Goal: Task Accomplishment & Management: Manage account settings

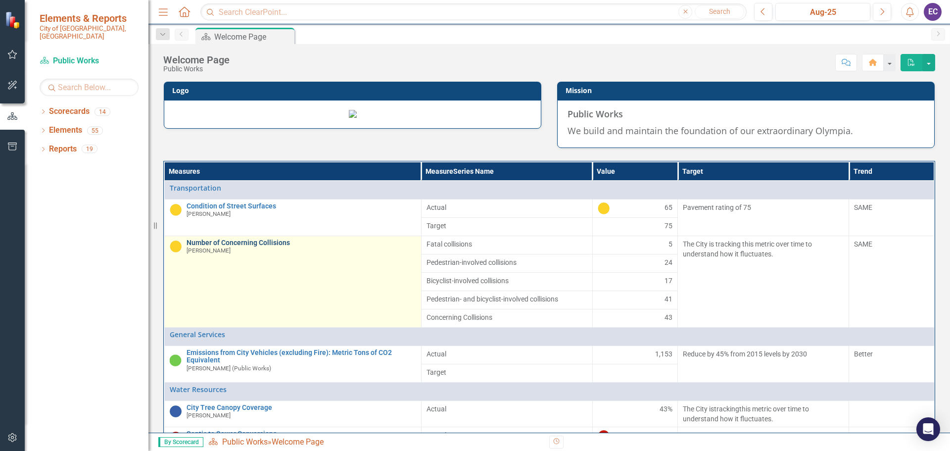
click at [227, 247] on link "Number of Concerning Collisions" at bounding box center [302, 242] width 230 height 7
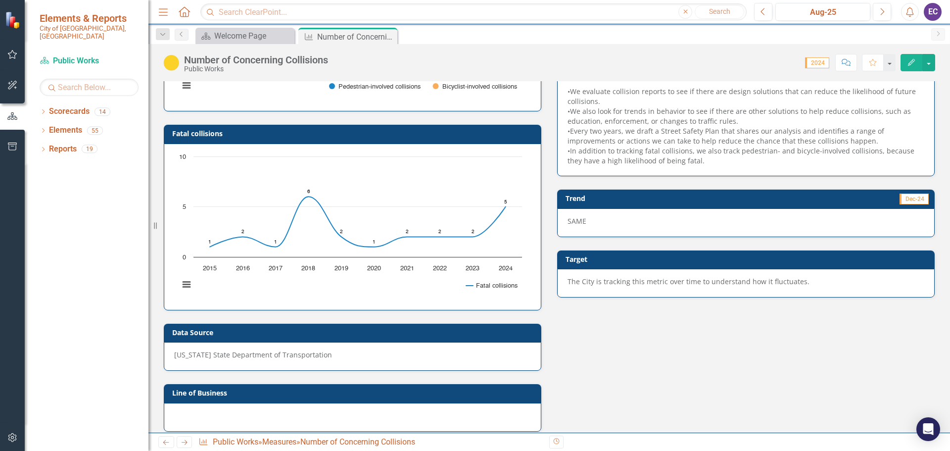
scroll to position [165, 0]
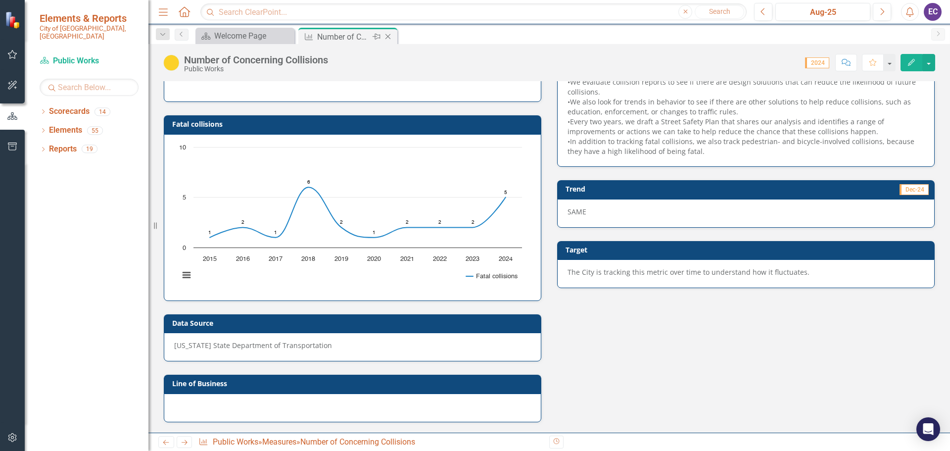
click at [388, 39] on icon "Close" at bounding box center [388, 37] width 10 height 8
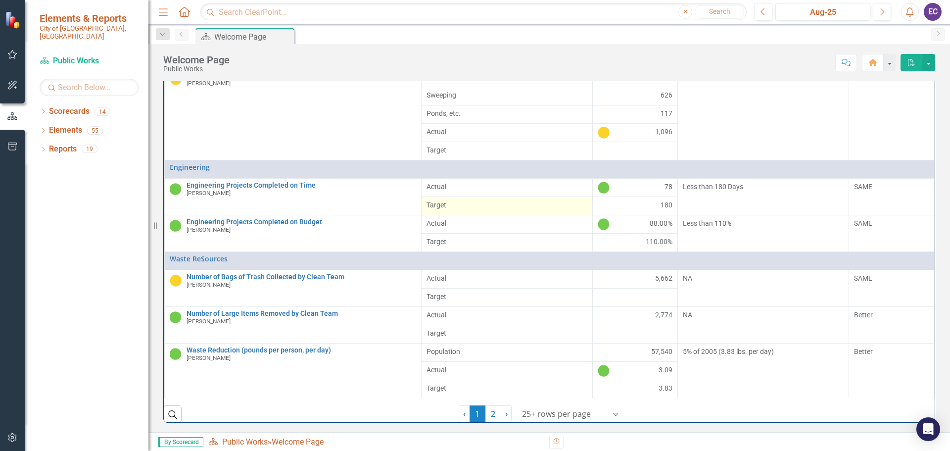
scroll to position [177, 0]
click at [492, 416] on link "2" at bounding box center [494, 413] width 16 height 17
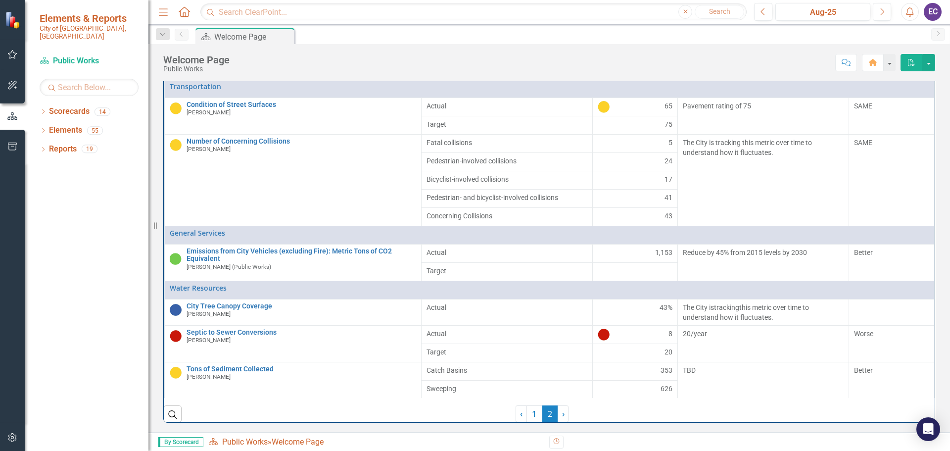
scroll to position [151, 0]
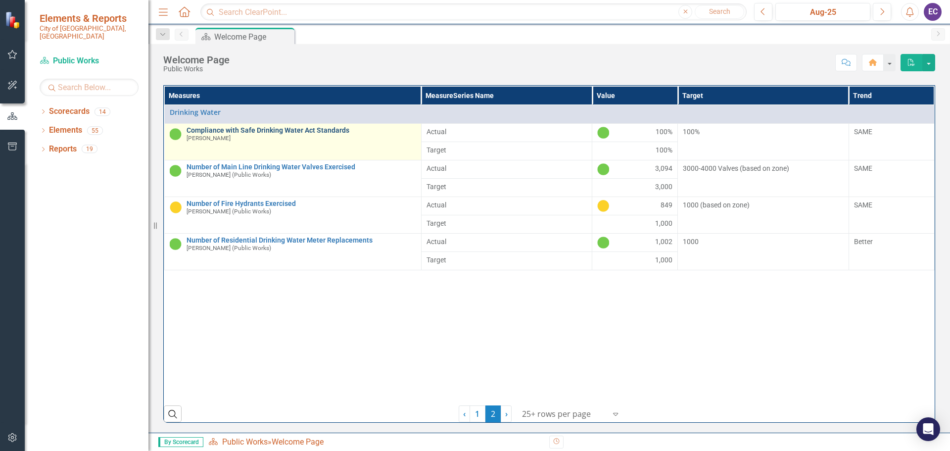
click at [308, 129] on link "Compliance with Safe Drinking Water Act Standards" at bounding box center [302, 130] width 230 height 7
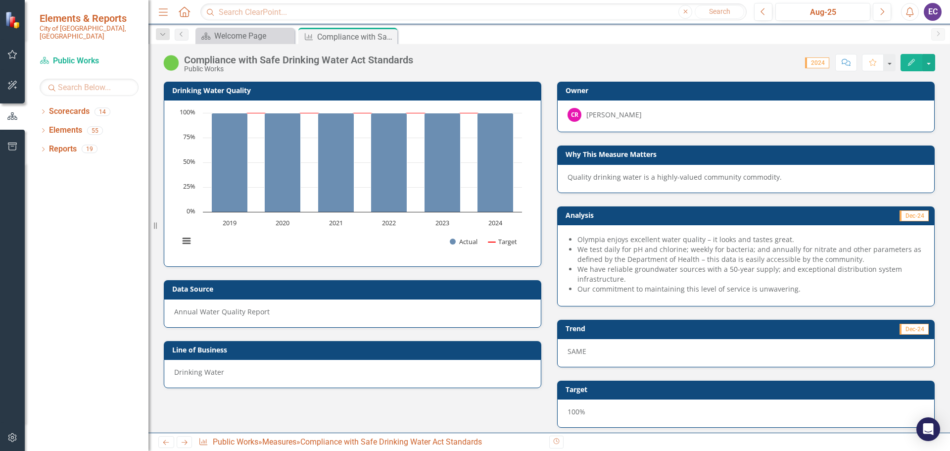
click at [724, 259] on li "We test daily for pH and chlorine; weekly for bacteria; and annually for nitrat…" at bounding box center [751, 255] width 347 height 20
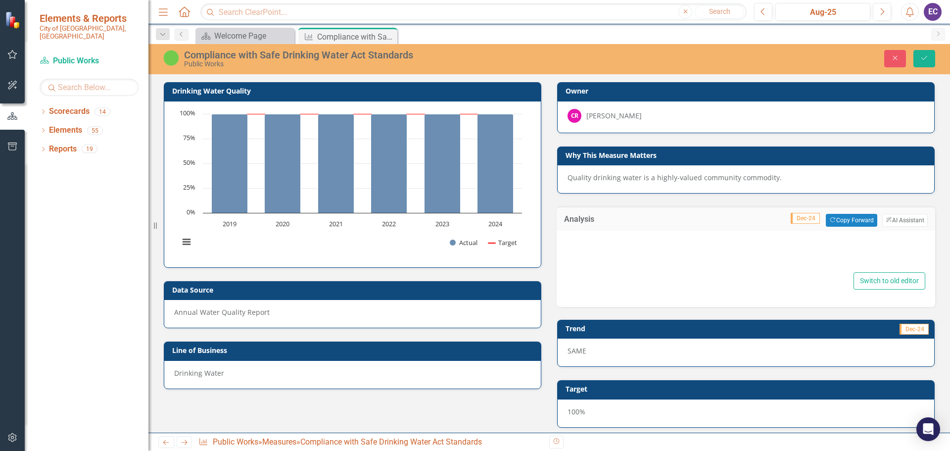
type textarea "<ul> <li>Olympia enjoys excellent water quality – it looks and tastes great.</l…"
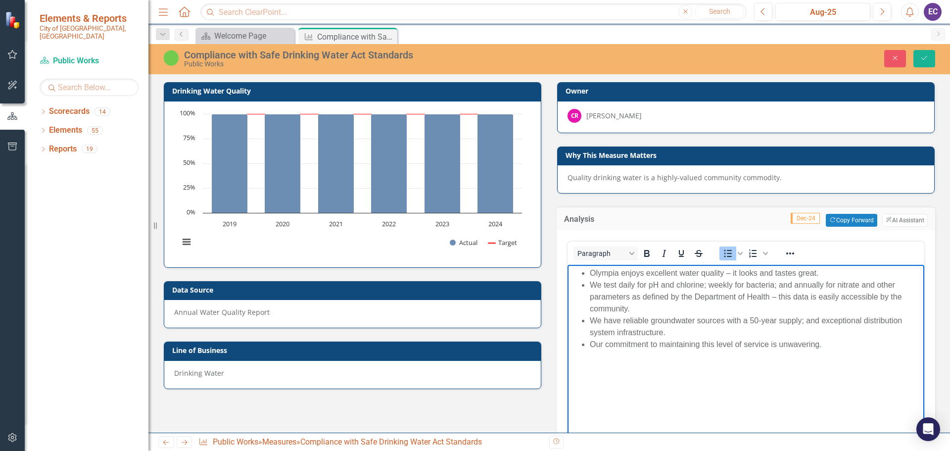
click at [805, 320] on li "We have reliable groundwater sources with a 50-year supply; and exceptional dis…" at bounding box center [756, 327] width 332 height 24
click at [706, 283] on li "We test daily for pH and chlorine; weekly for bacteria; and annually for nitrat…" at bounding box center [756, 297] width 332 height 36
click at [777, 285] on li "We test daily for pH and chlorine, weekly for bacteria; and annually for nitrat…" at bounding box center [756, 297] width 332 height 36
click at [628, 310] on li "We test daily for pH and chlorine, weekly for bacteria, and annually for nitrat…" at bounding box center [756, 297] width 332 height 36
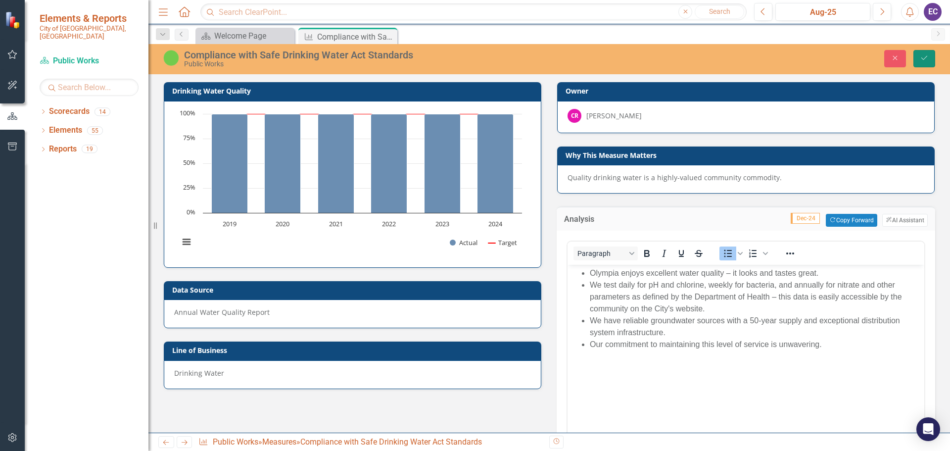
click at [919, 54] on button "Save" at bounding box center [925, 58] width 22 height 17
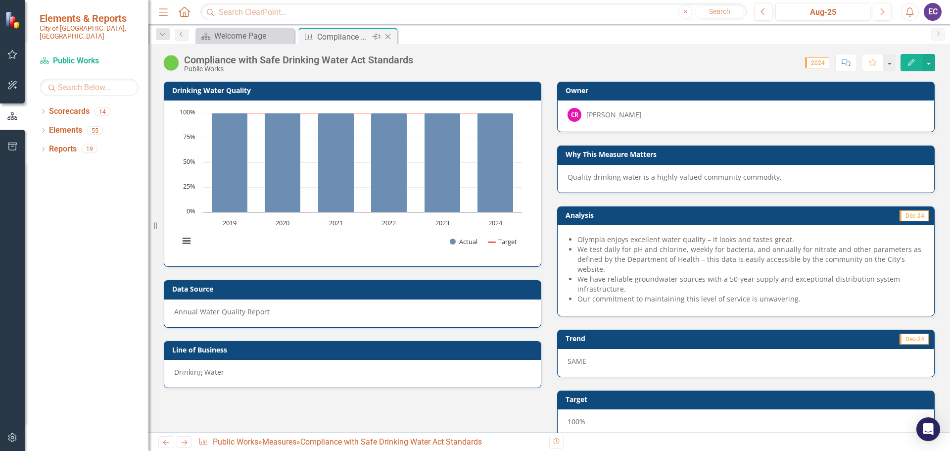
click at [390, 38] on icon "Close" at bounding box center [388, 37] width 10 height 8
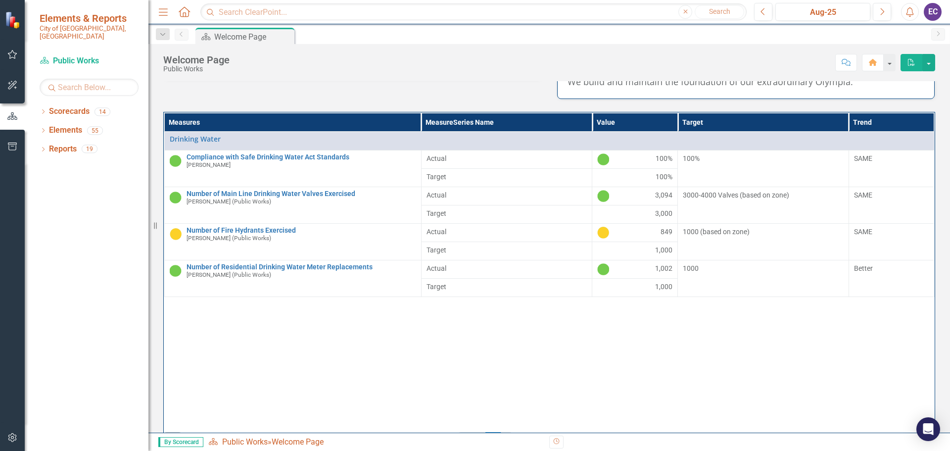
scroll to position [50, 0]
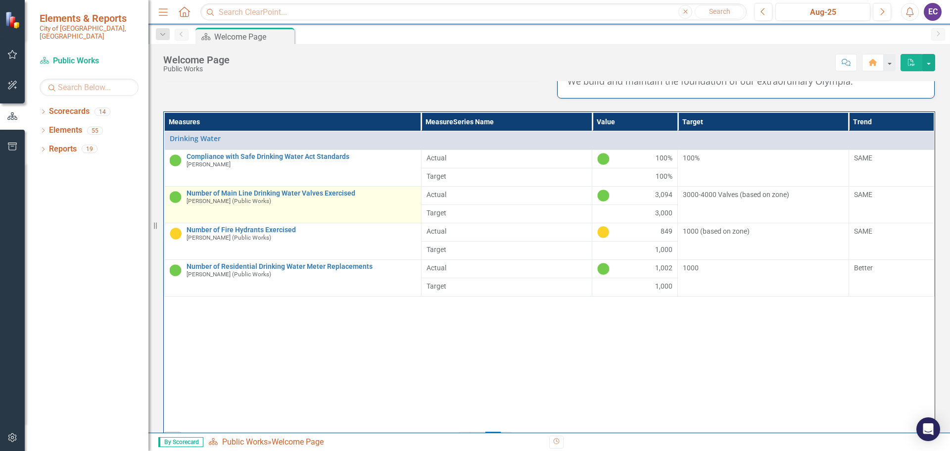
click at [301, 205] on div "Number of Main Line Drinking Water Valves Exercised [PERSON_NAME] (Public Works)" at bounding box center [302, 197] width 230 height 15
click at [301, 197] on link "Number of Main Line Drinking Water Valves Exercised" at bounding box center [302, 193] width 230 height 7
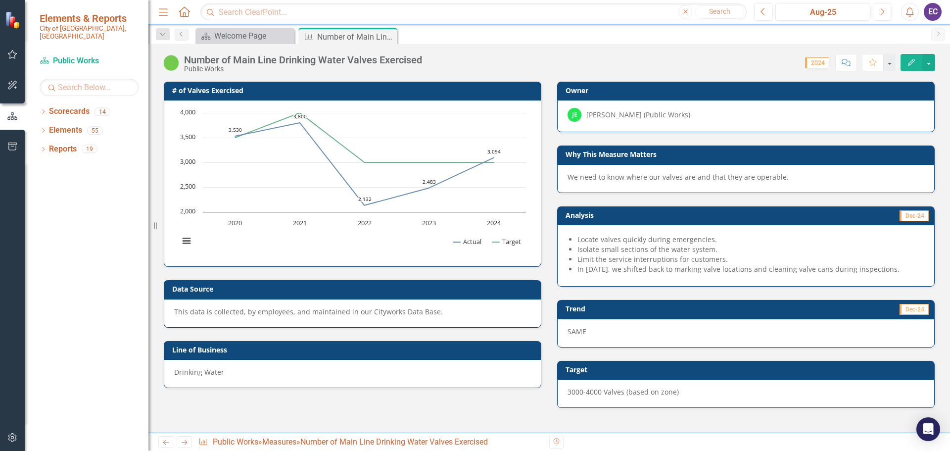
click at [183, 90] on h3 "# of Valves Exercised" at bounding box center [354, 90] width 364 height 7
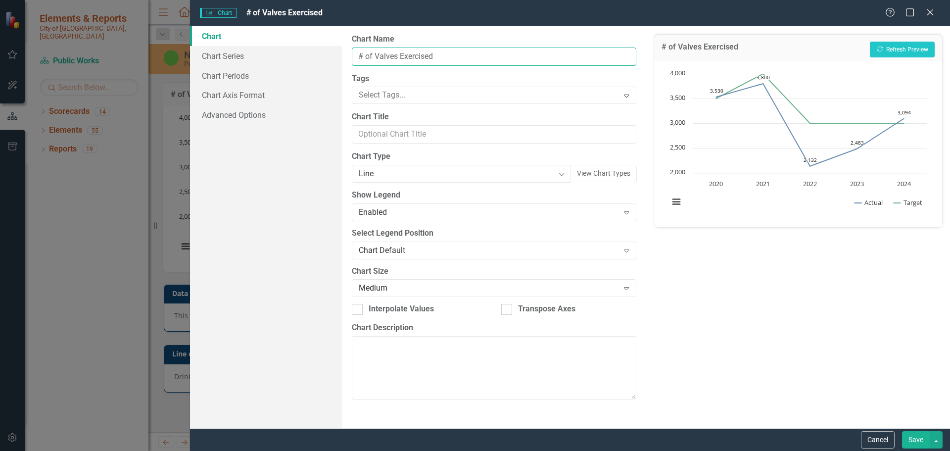
drag, startPoint x: 362, startPoint y: 57, endPoint x: 356, endPoint y: 53, distance: 7.8
click at [356, 53] on input "# of Valves Exercised" at bounding box center [494, 57] width 284 height 18
type input "Number of Valves Exercised"
click at [932, 13] on icon at bounding box center [930, 11] width 7 height 7
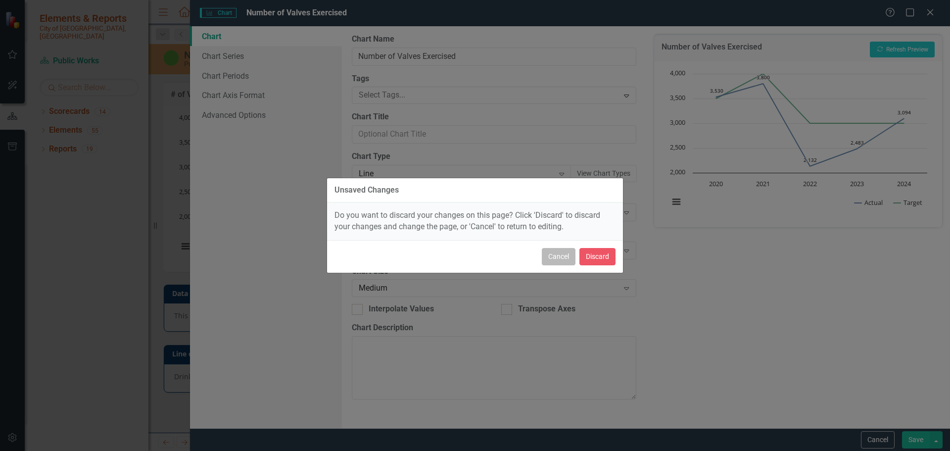
click at [558, 258] on button "Cancel" at bounding box center [559, 256] width 34 height 17
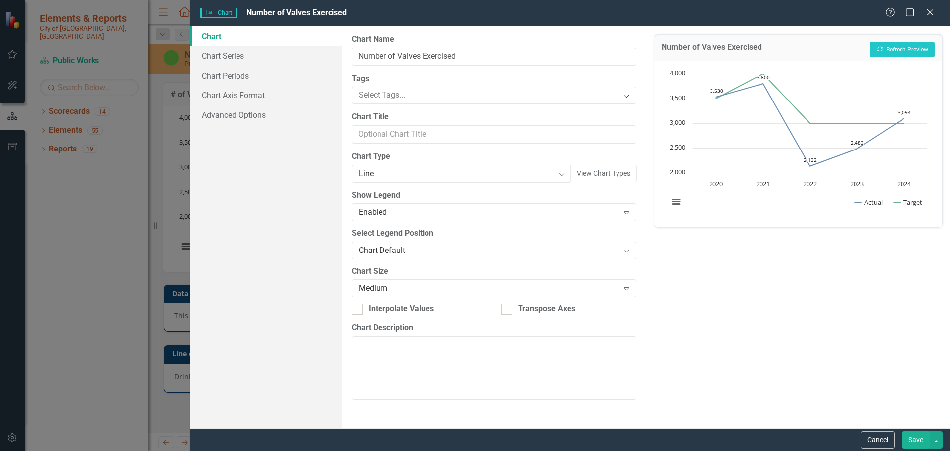
click at [912, 444] on button "Save" at bounding box center [916, 439] width 28 height 17
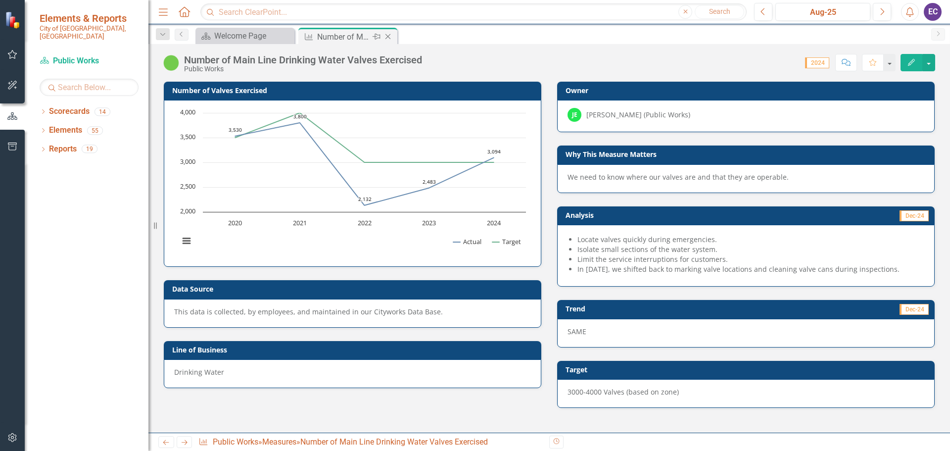
click at [389, 36] on icon "Close" at bounding box center [388, 37] width 10 height 8
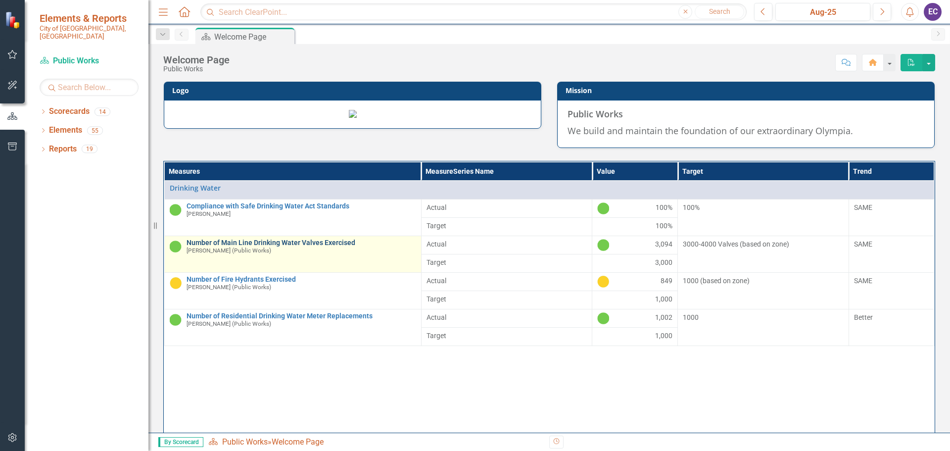
click at [236, 247] on link "Number of Main Line Drinking Water Valves Exercised" at bounding box center [302, 242] width 230 height 7
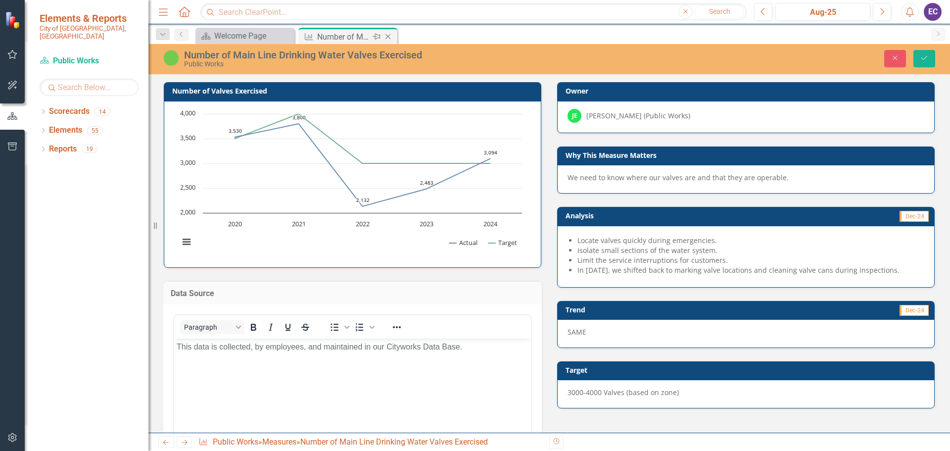
click at [390, 35] on icon at bounding box center [388, 36] width 5 height 5
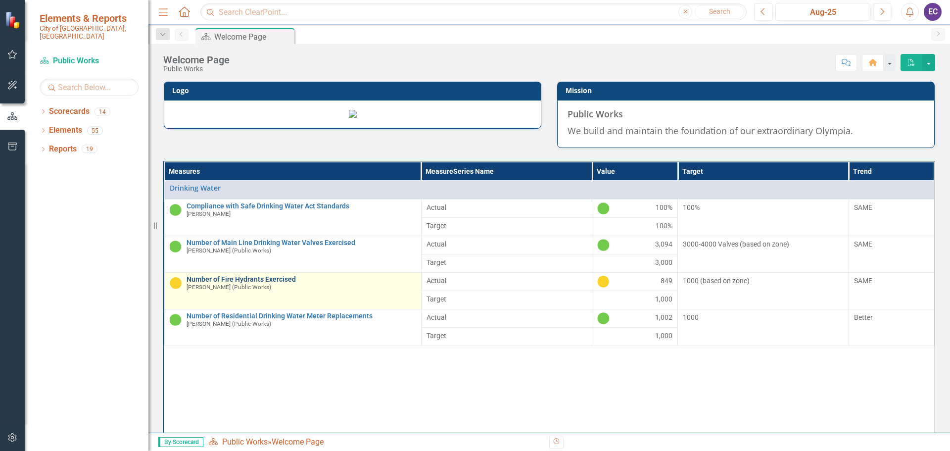
click at [206, 283] on link "Number of Fire Hydrants Exercised" at bounding box center [302, 279] width 230 height 7
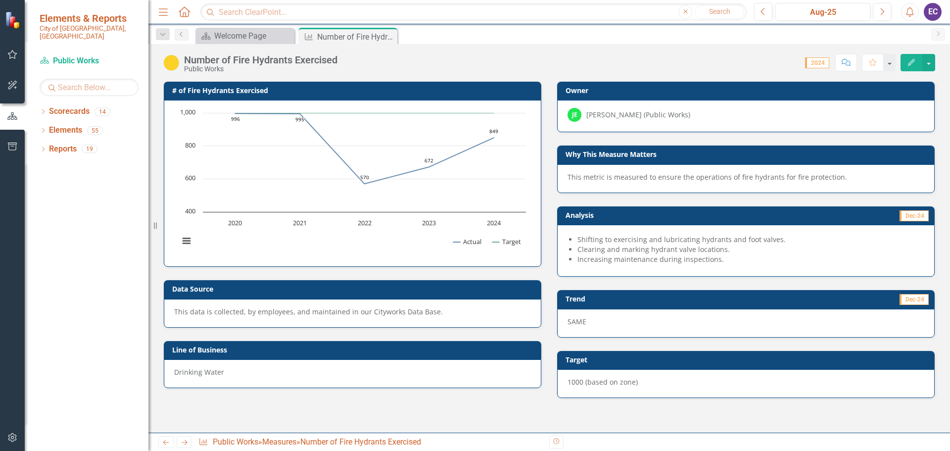
click at [187, 92] on h3 "# of Fire Hydrants Exercised" at bounding box center [354, 90] width 364 height 7
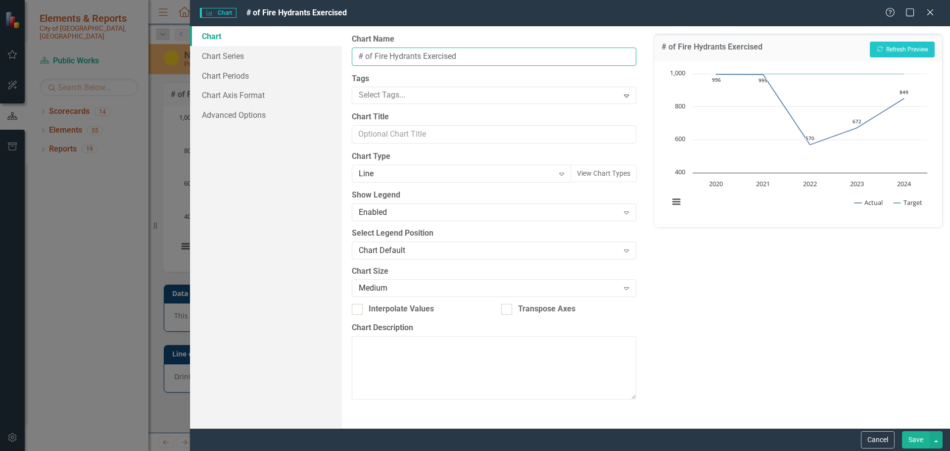
drag, startPoint x: 363, startPoint y: 54, endPoint x: 357, endPoint y: 54, distance: 5.4
click at [357, 54] on input "# of Fire Hydrants Exercised" at bounding box center [494, 57] width 284 height 18
type input "Number of Fire Hydrants Exercised"
click at [915, 440] on button "Save" at bounding box center [916, 439] width 28 height 17
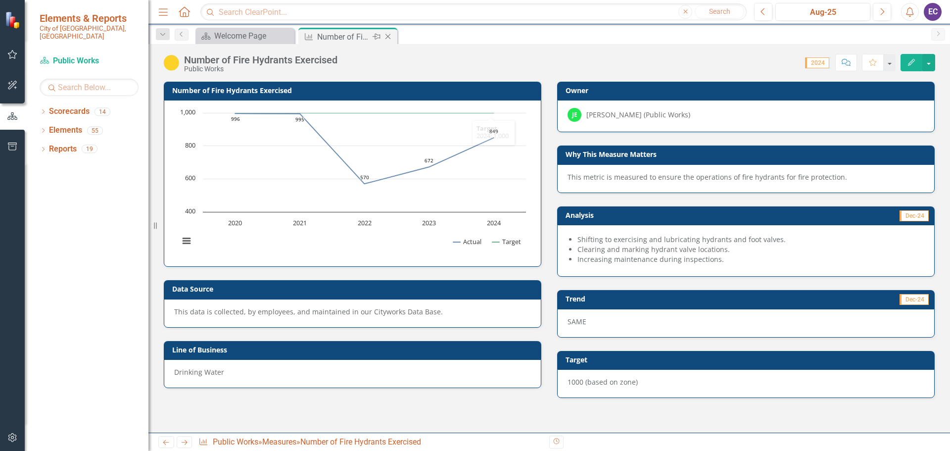
click at [387, 38] on icon "Close" at bounding box center [388, 37] width 10 height 8
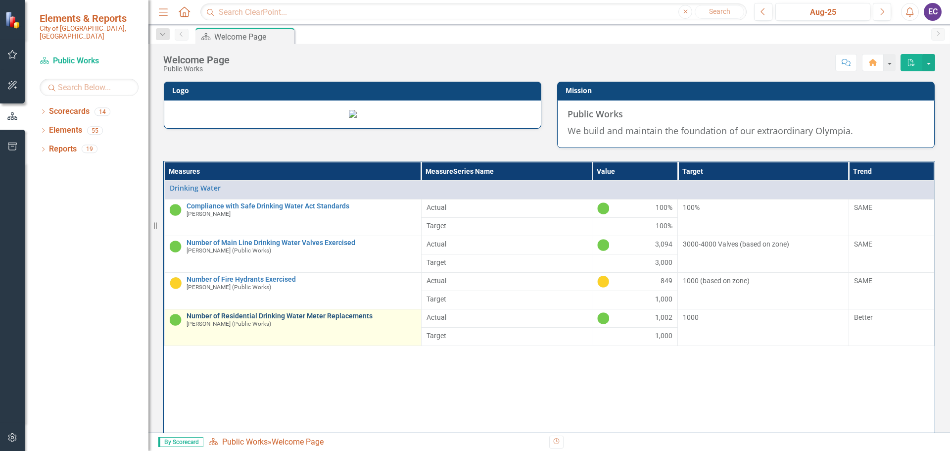
click at [219, 320] on link "Number of Residential Drinking Water Meter Replacements" at bounding box center [302, 315] width 230 height 7
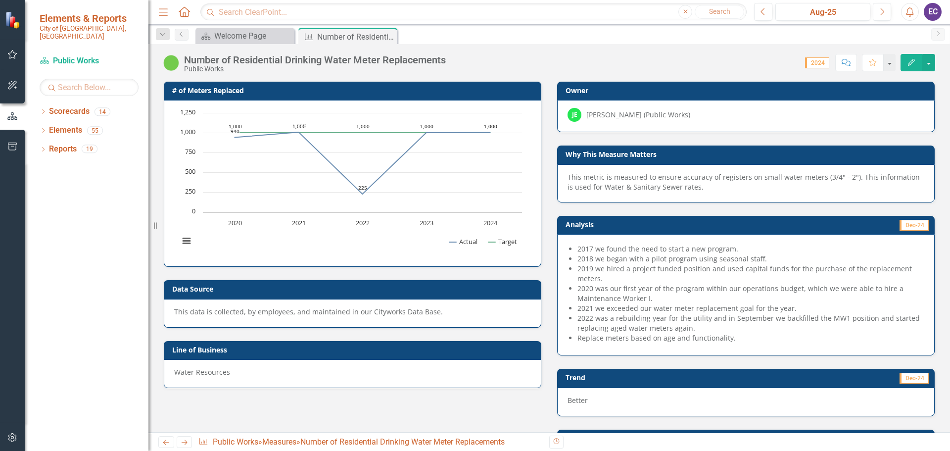
click at [202, 92] on h3 "# of Meters Replaced" at bounding box center [354, 90] width 364 height 7
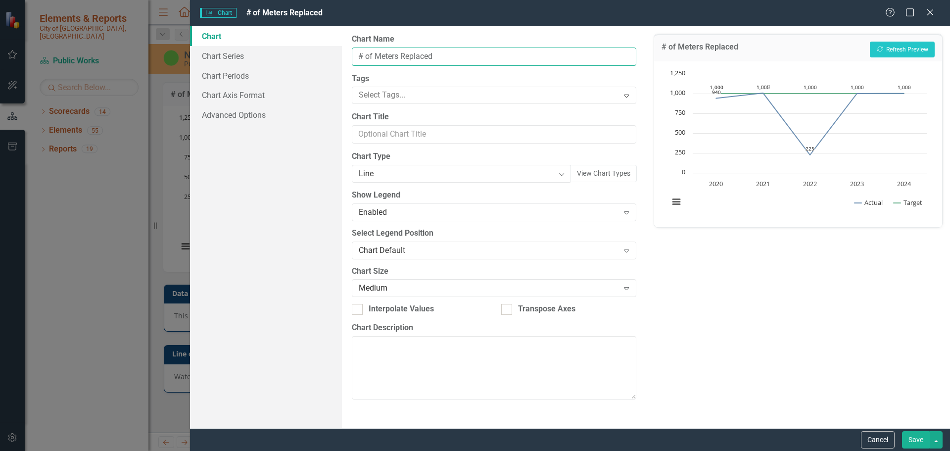
click at [360, 56] on input "# of Meters Replaced" at bounding box center [494, 57] width 284 height 18
type input "Number of Meters Replaced"
click at [917, 439] on button "Save" at bounding box center [916, 439] width 28 height 17
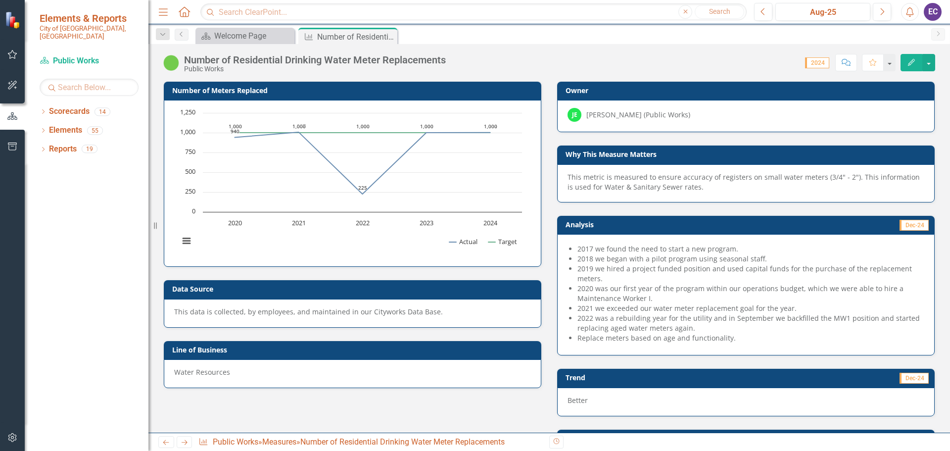
click at [366, 311] on div "This data is collected, by employees, and maintained in our Cityworks Data Base…" at bounding box center [352, 312] width 357 height 10
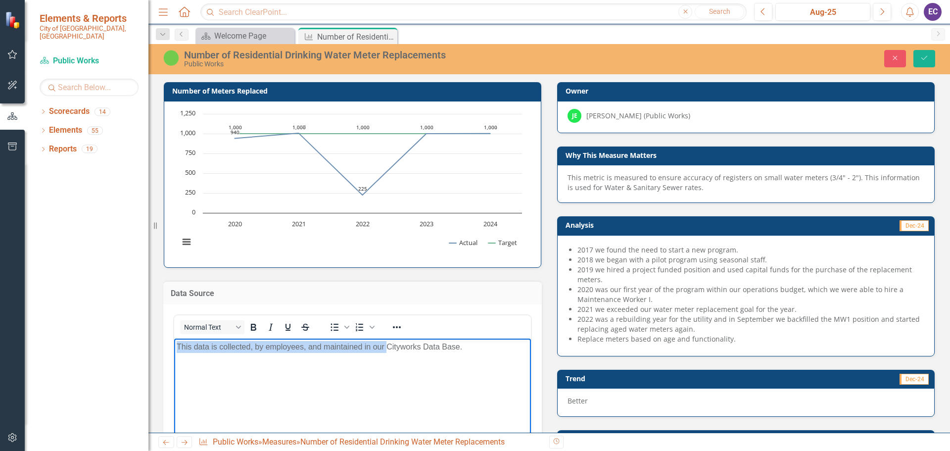
drag, startPoint x: 386, startPoint y: 346, endPoint x: 344, endPoint y: 667, distance: 324.0
click at [175, 339] on html "This data is collected, by employees, and maintained in our Cityworks Data Base…" at bounding box center [352, 413] width 357 height 149
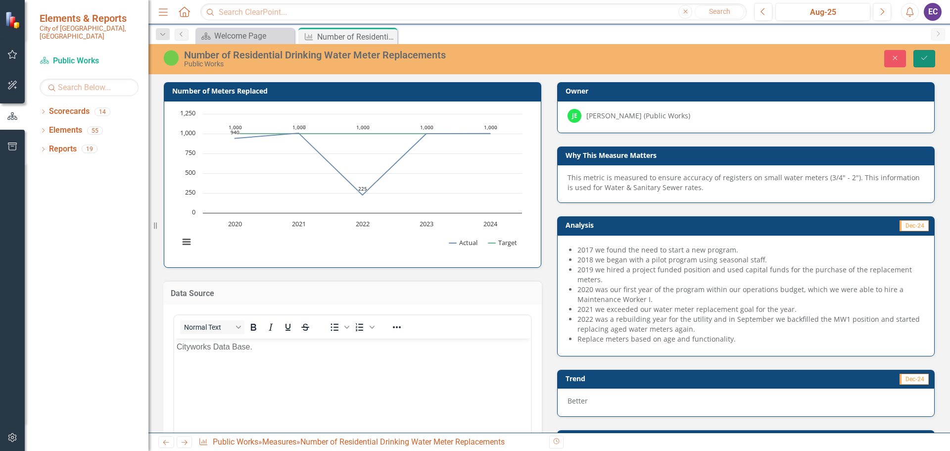
click at [927, 57] on icon "Save" at bounding box center [924, 57] width 9 height 7
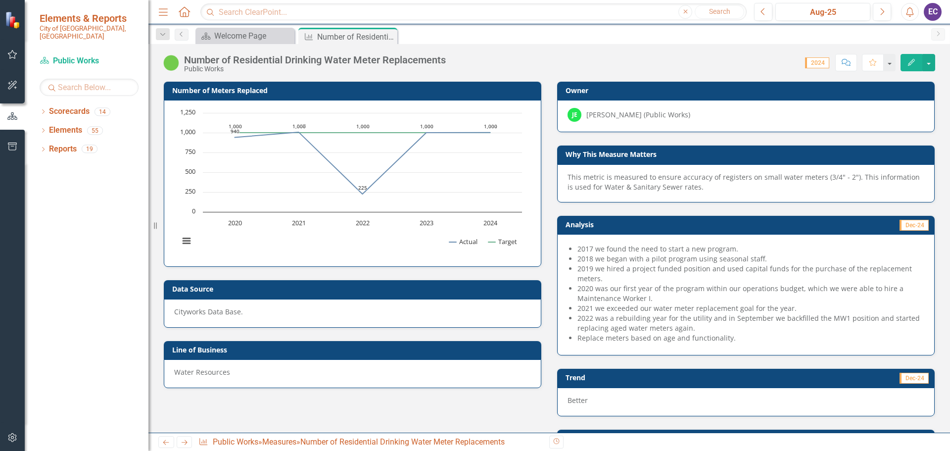
click at [204, 380] on div "Water Resources" at bounding box center [353, 373] width 378 height 29
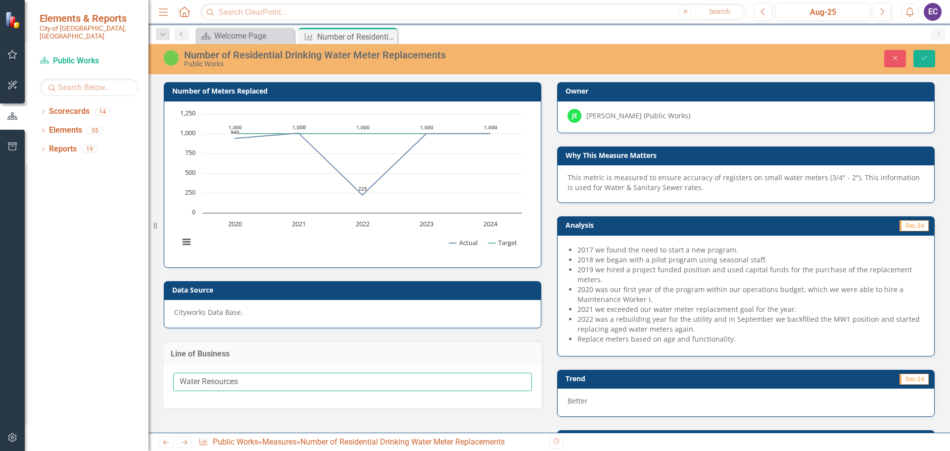
drag, startPoint x: 248, startPoint y: 383, endPoint x: 146, endPoint y: 375, distance: 103.3
click at [146, 375] on div "Elements & Reports City of [GEOGRAPHIC_DATA], [GEOGRAPHIC_DATA] Scorecard Publi…" at bounding box center [475, 225] width 950 height 451
type input "Drinking Water"
click at [920, 61] on button "Save" at bounding box center [925, 58] width 22 height 17
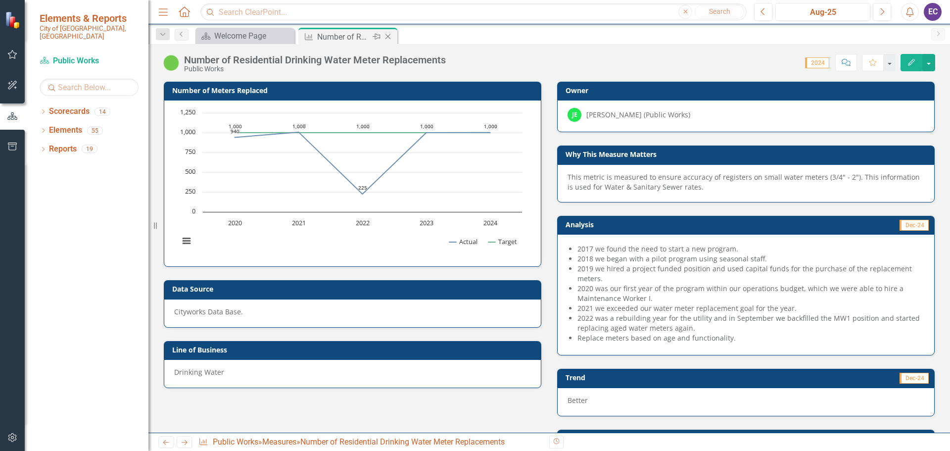
click at [387, 37] on icon "Close" at bounding box center [388, 37] width 10 height 8
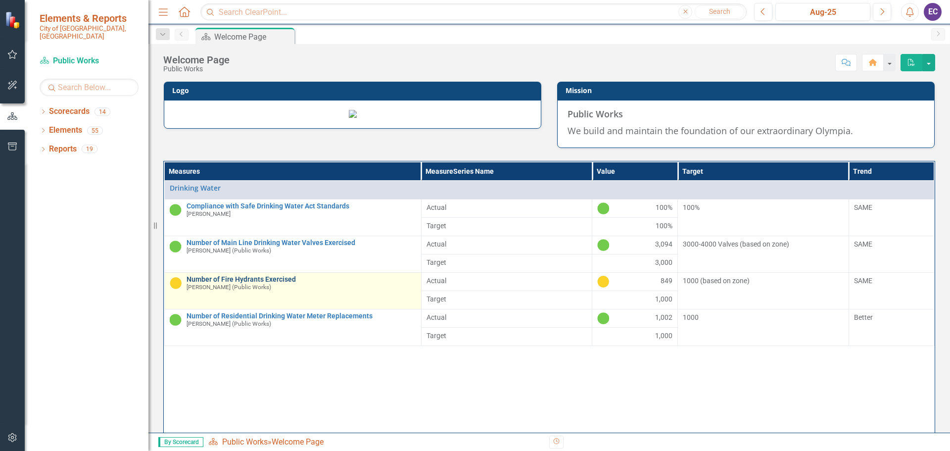
click at [219, 283] on link "Number of Fire Hydrants Exercised" at bounding box center [302, 279] width 230 height 7
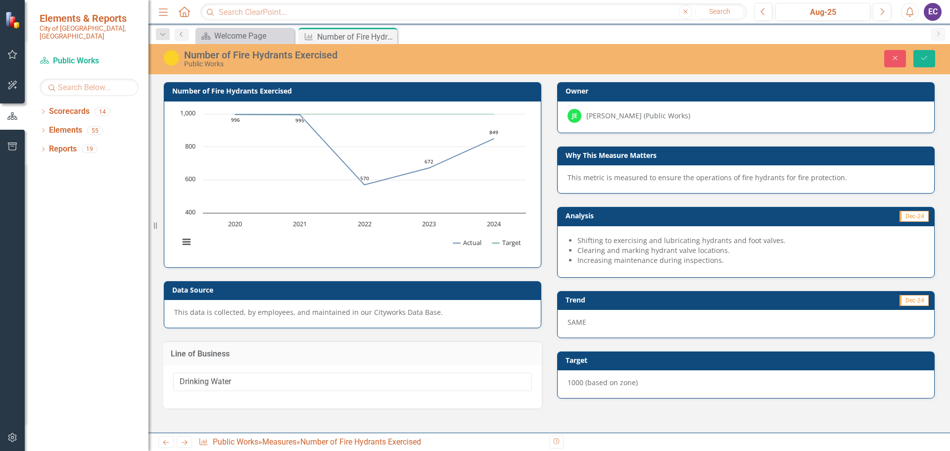
click at [284, 313] on div "This data is collected, by employees, and maintained in our Cityworks Data Base…" at bounding box center [352, 312] width 357 height 10
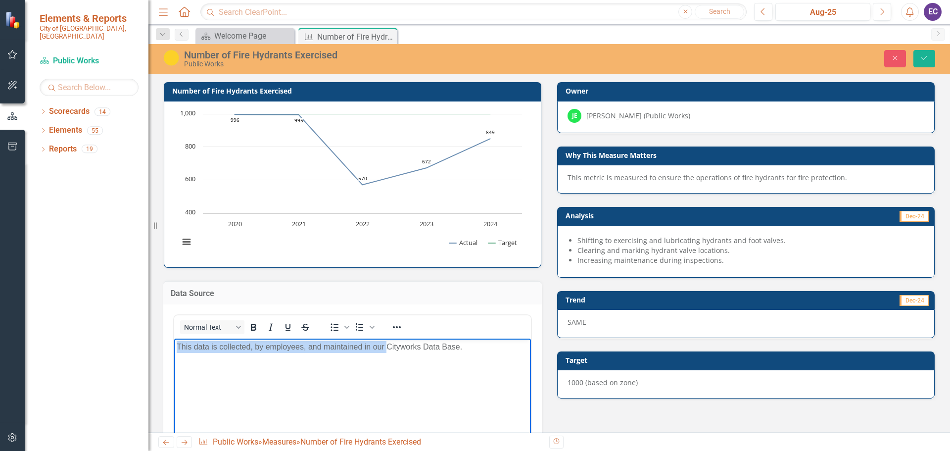
drag, startPoint x: 387, startPoint y: 346, endPoint x: 307, endPoint y: 690, distance: 352.8
click at [174, 341] on html "This data is collected, by employees, and maintained in our Cityworks Data Base…" at bounding box center [352, 413] width 357 height 149
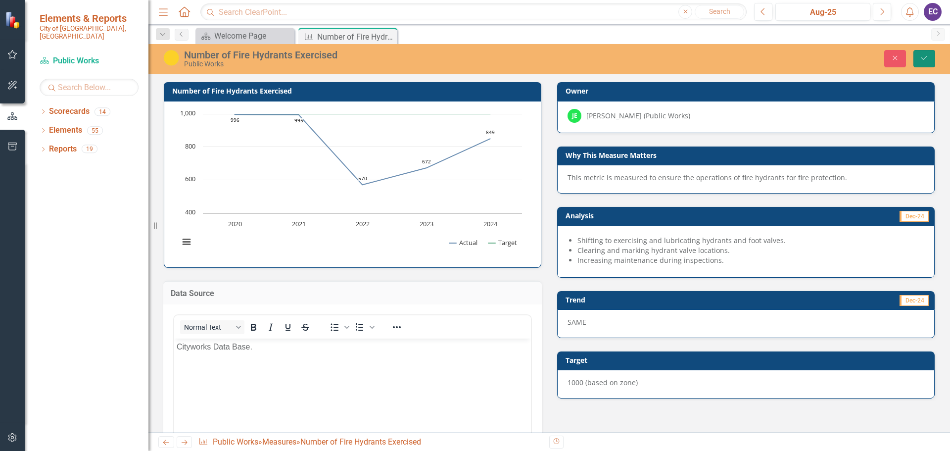
click at [920, 57] on icon "Save" at bounding box center [924, 57] width 9 height 7
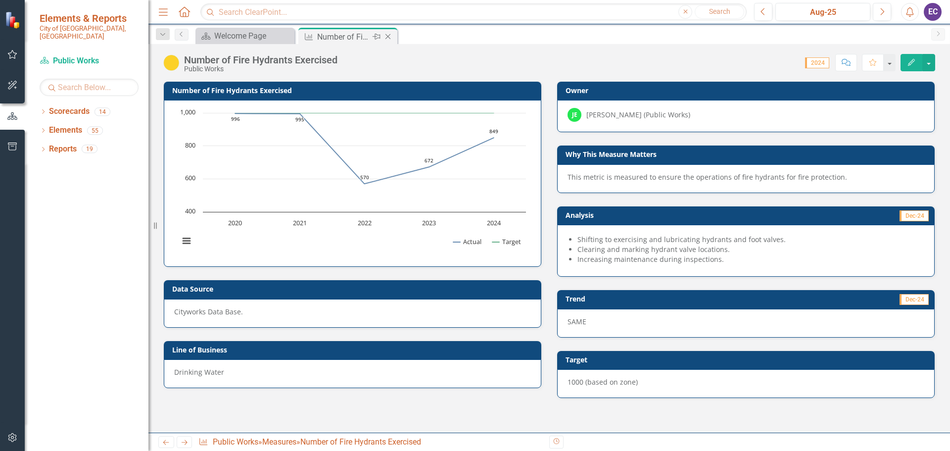
click at [391, 37] on icon "Close" at bounding box center [388, 37] width 10 height 8
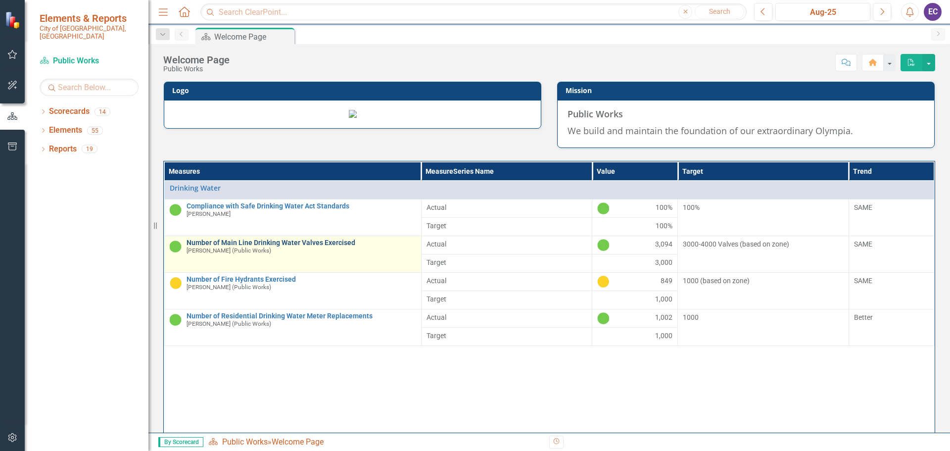
click at [228, 247] on link "Number of Main Line Drinking Water Valves Exercised" at bounding box center [302, 242] width 230 height 7
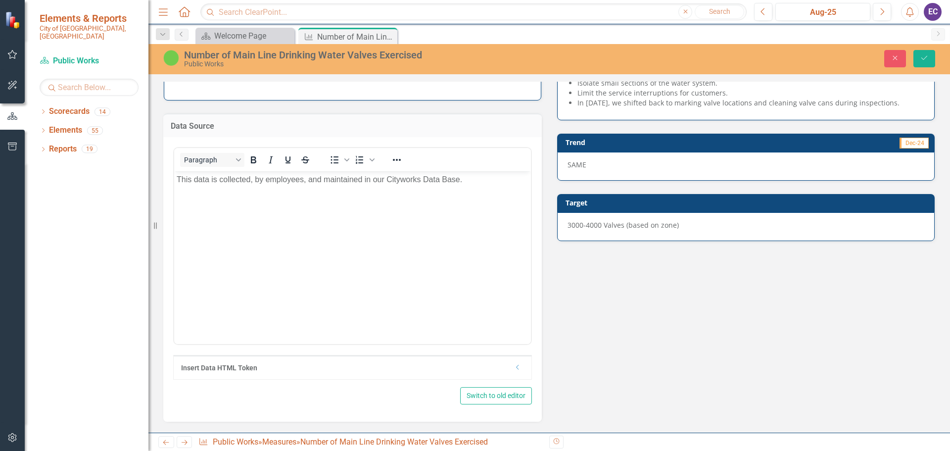
scroll to position [79, 0]
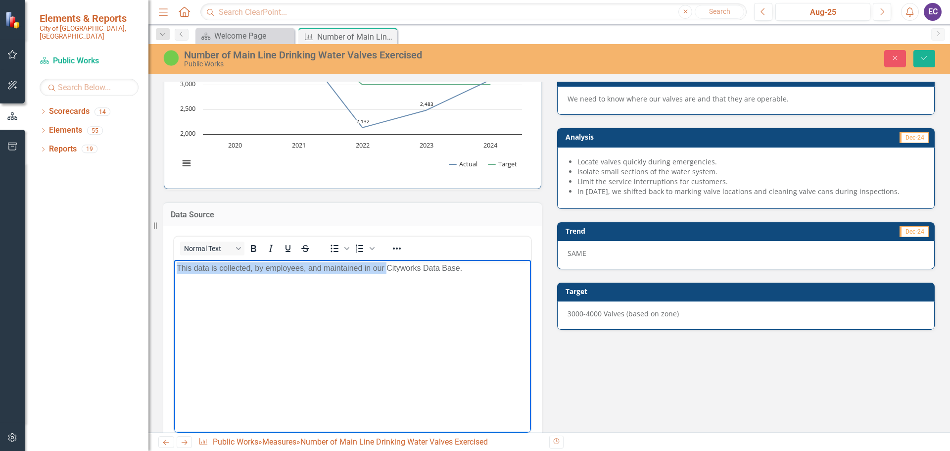
drag, startPoint x: 387, startPoint y: 267, endPoint x: 341, endPoint y: 526, distance: 262.9
click at [174, 266] on html "This data is collected, by employees, and maintained in our Cityworks Data Base…" at bounding box center [352, 334] width 357 height 149
click at [256, 271] on p "Cityworks Data Base.​" at bounding box center [353, 268] width 352 height 12
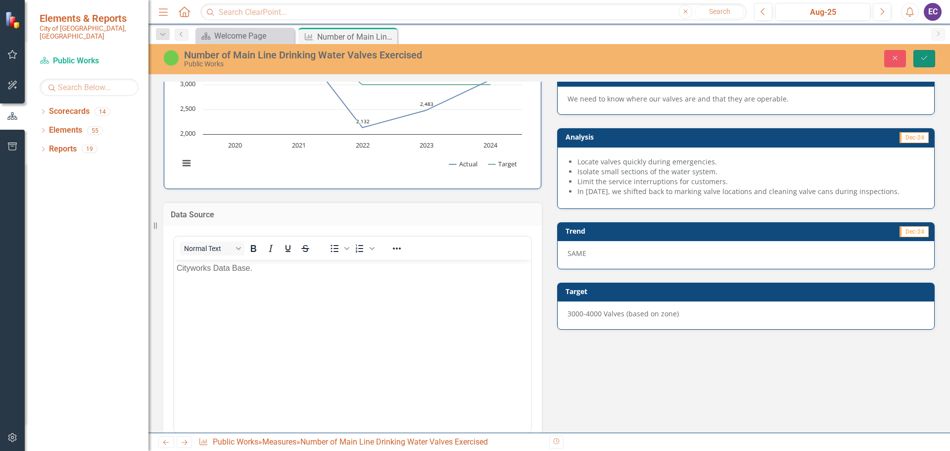
click at [923, 61] on icon "Save" at bounding box center [924, 57] width 9 height 7
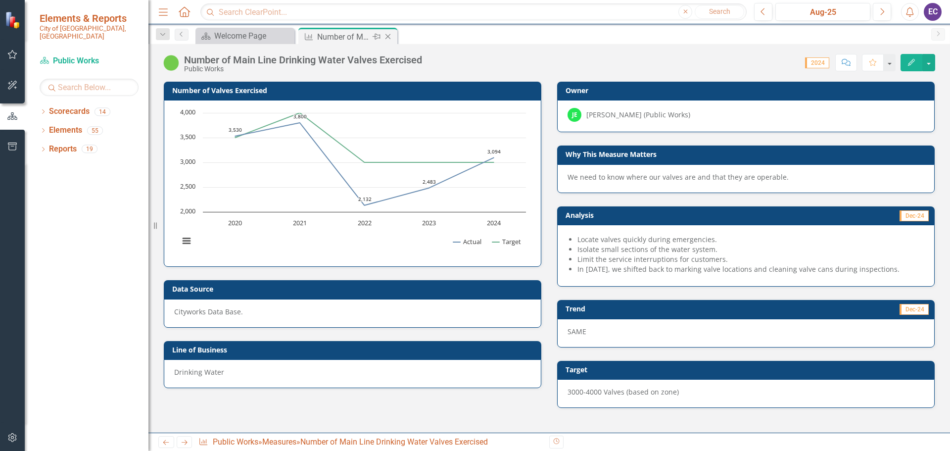
click at [389, 37] on icon "Close" at bounding box center [388, 37] width 10 height 8
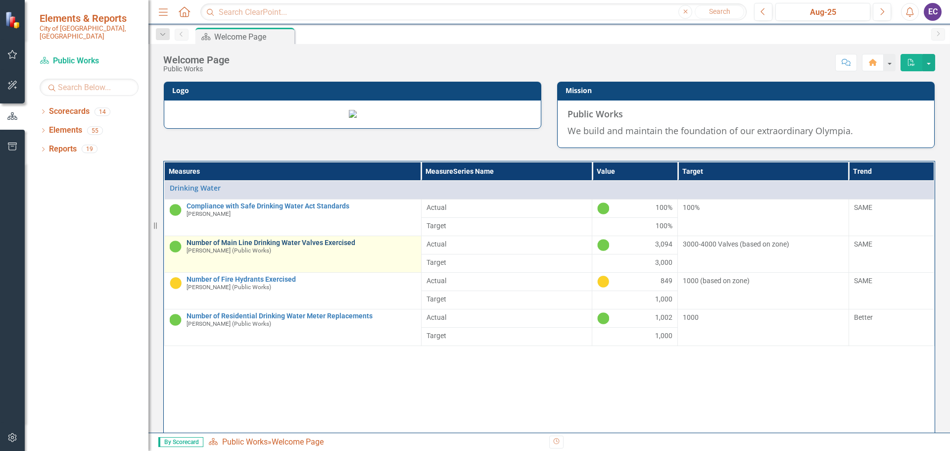
click at [224, 247] on link "Number of Main Line Drinking Water Valves Exercised" at bounding box center [302, 242] width 230 height 7
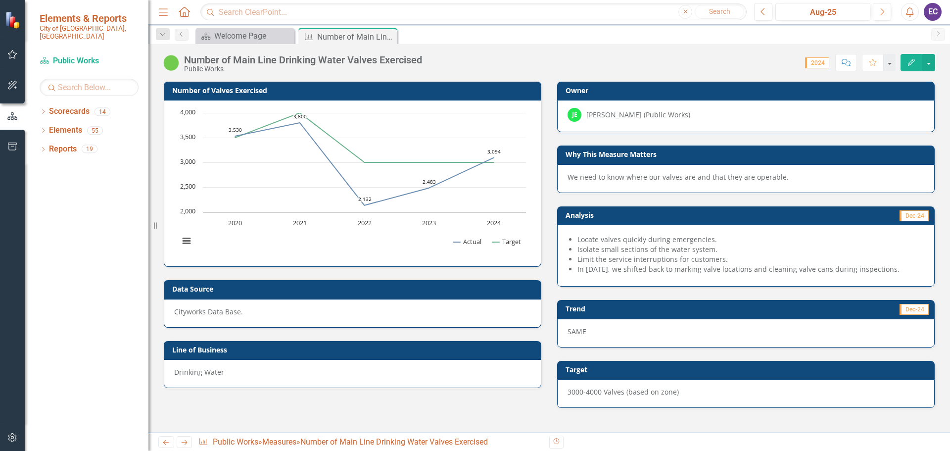
click at [241, 310] on p "Cityworks Data Base." at bounding box center [352, 312] width 357 height 10
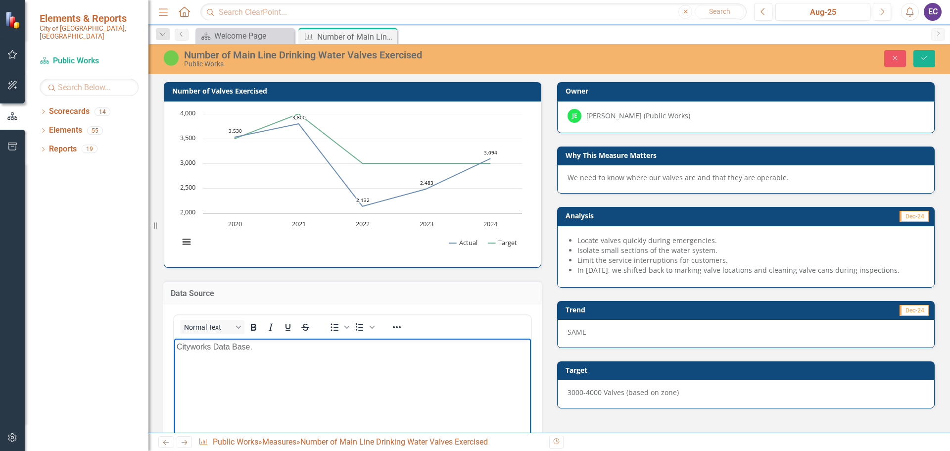
click at [253, 347] on p "Cityworks Data Base." at bounding box center [353, 347] width 352 height 12
click at [932, 60] on button "Save" at bounding box center [925, 58] width 22 height 17
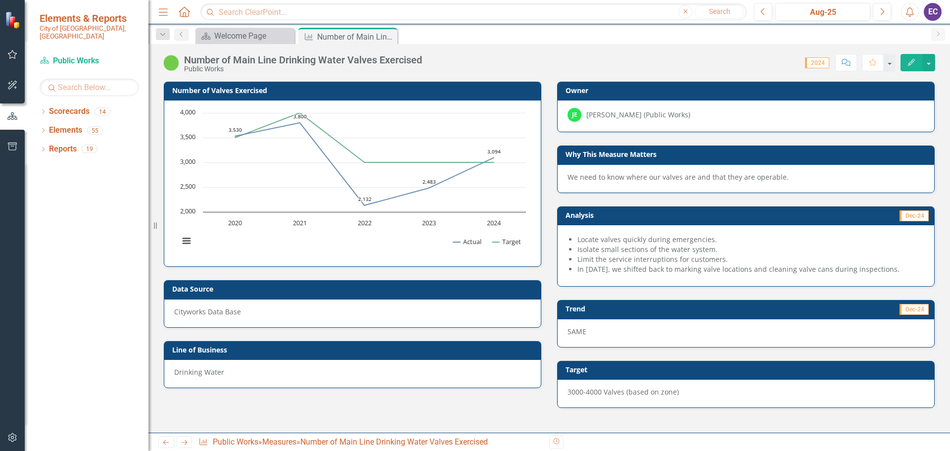
click at [0, 0] on icon "Close" at bounding box center [0, 0] width 0 height 0
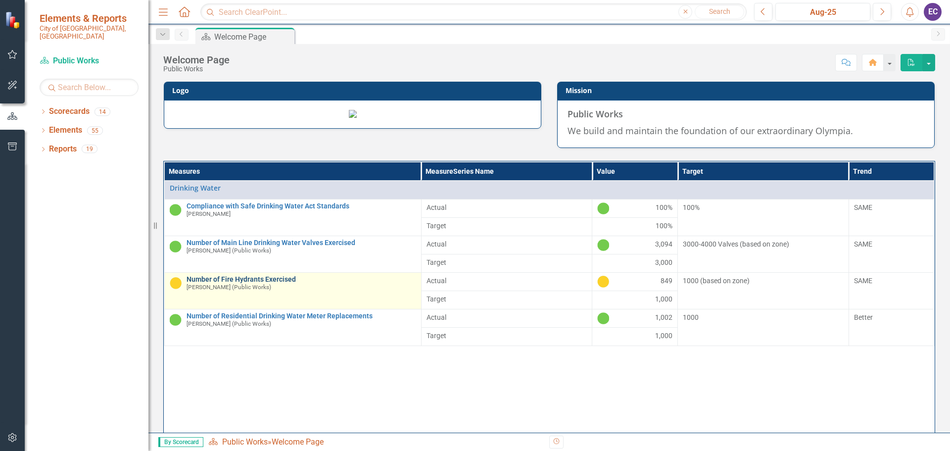
click at [226, 283] on link "Number of Fire Hydrants Exercised" at bounding box center [302, 279] width 230 height 7
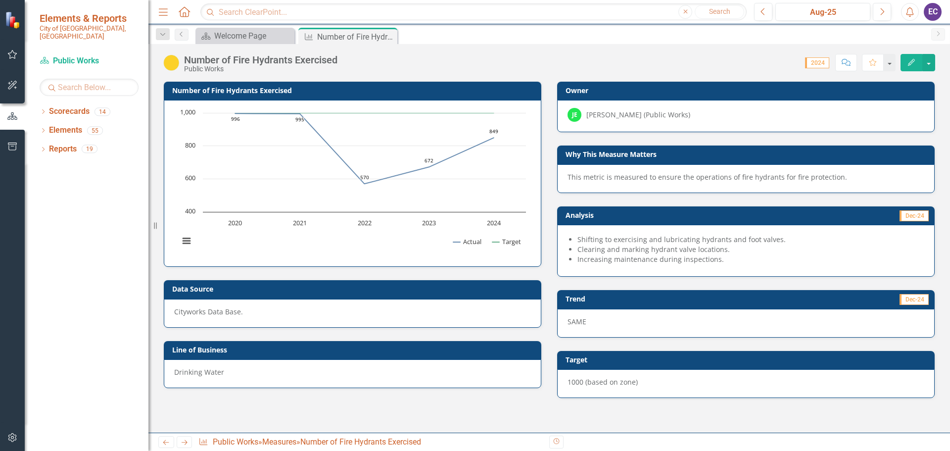
click at [240, 311] on p "Cityworks Data Base.​" at bounding box center [352, 312] width 357 height 10
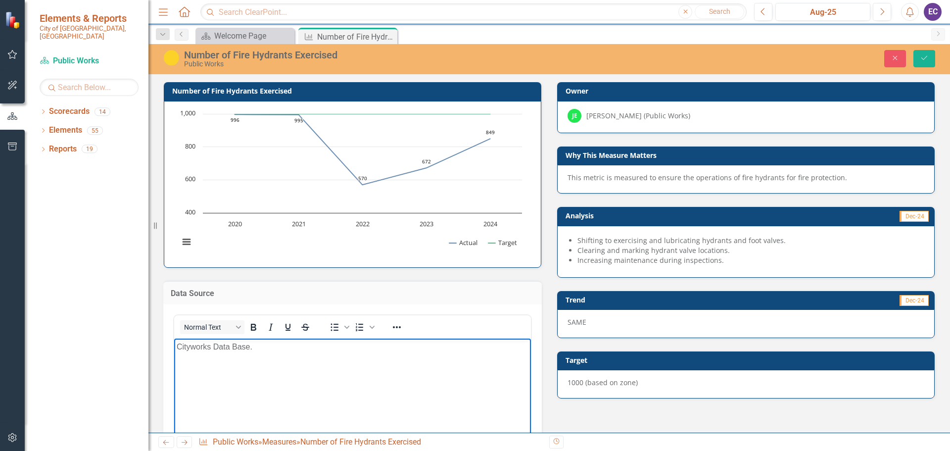
click at [252, 349] on p "Cityworks Data Base.​" at bounding box center [353, 347] width 352 height 12
click at [928, 59] on icon "Save" at bounding box center [924, 57] width 9 height 7
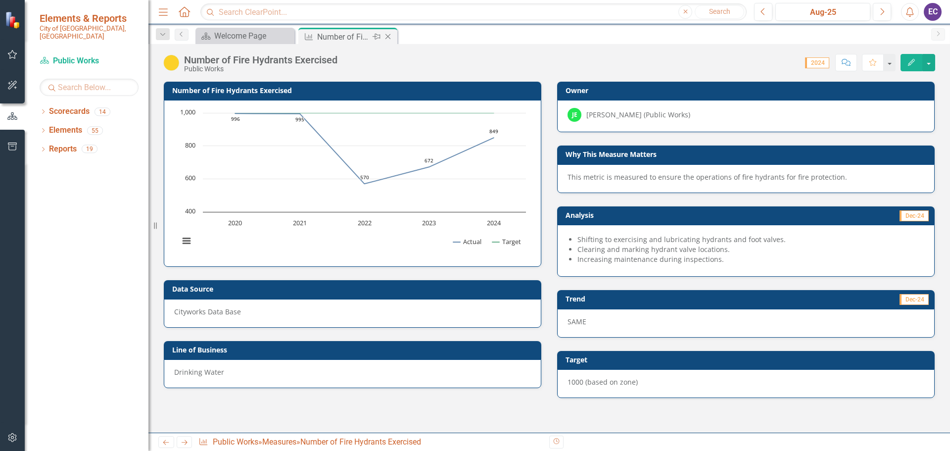
click at [388, 37] on icon at bounding box center [388, 36] width 5 height 5
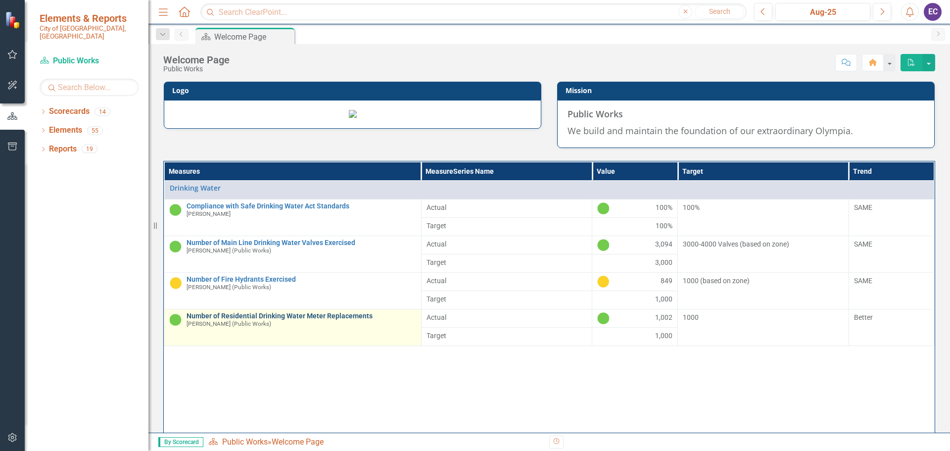
click at [223, 320] on link "Number of Residential Drinking Water Meter Replacements" at bounding box center [302, 315] width 230 height 7
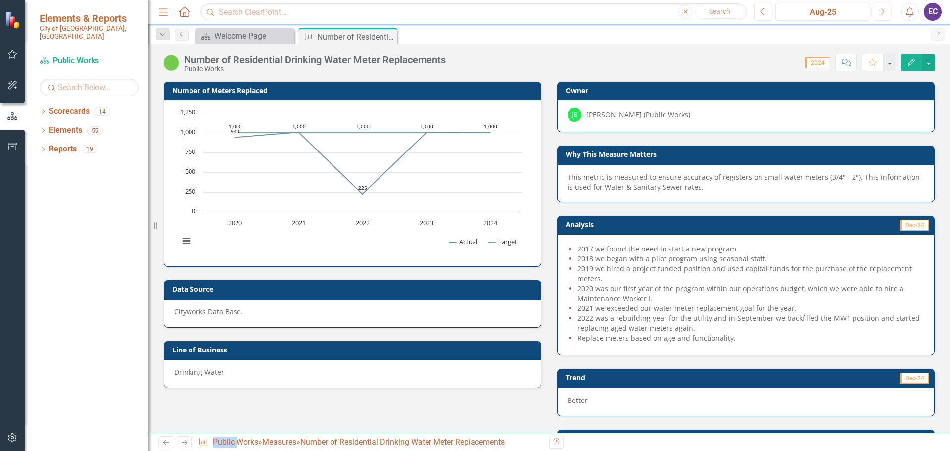
click at [243, 310] on p "Cityworks Data Base.​" at bounding box center [352, 312] width 357 height 10
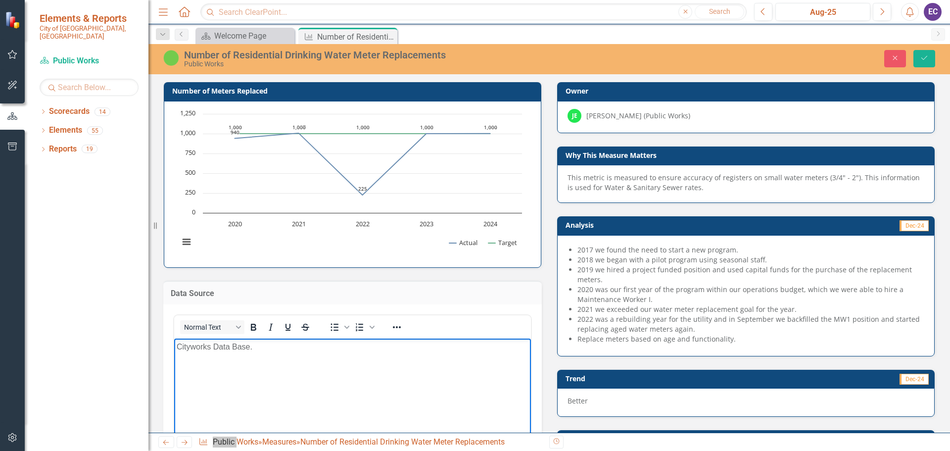
click at [256, 347] on p "Cityworks Data Base.​" at bounding box center [353, 347] width 352 height 12
click at [922, 50] on button "Save" at bounding box center [925, 58] width 22 height 17
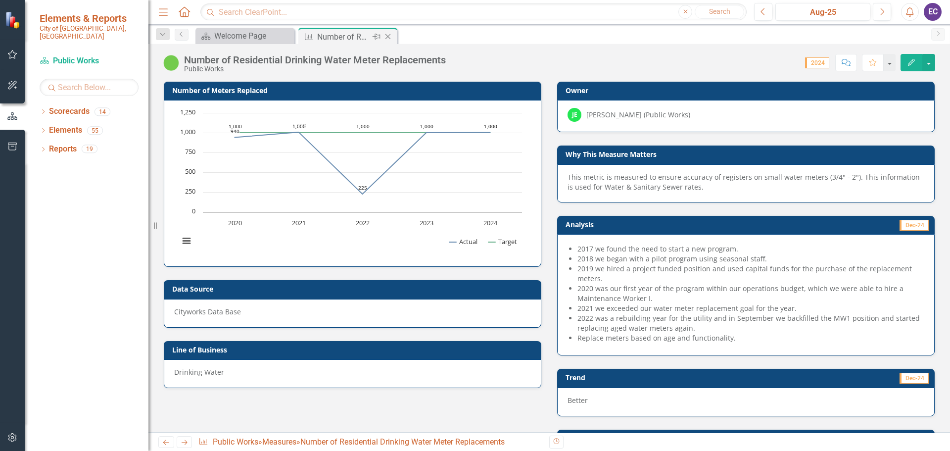
click at [388, 39] on icon "Close" at bounding box center [388, 37] width 10 height 8
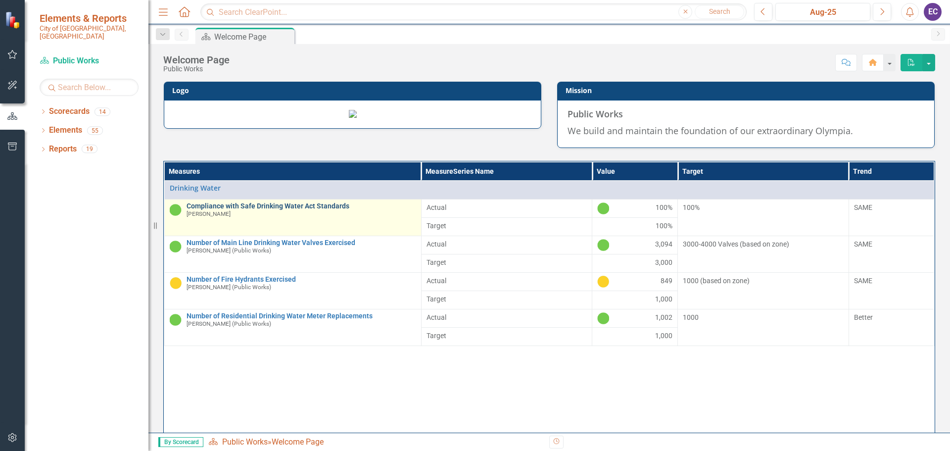
click at [246, 210] on link "Compliance with Safe Drinking Water Act Standards" at bounding box center [302, 205] width 230 height 7
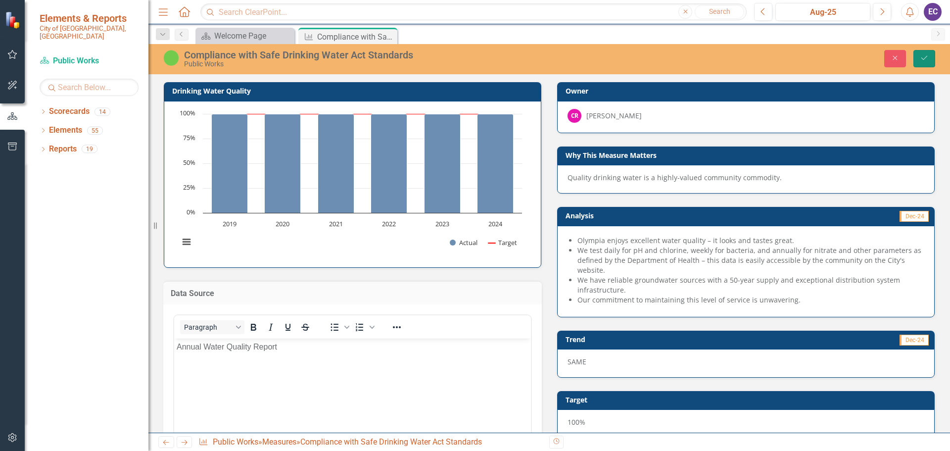
click at [927, 56] on icon "Save" at bounding box center [924, 57] width 9 height 7
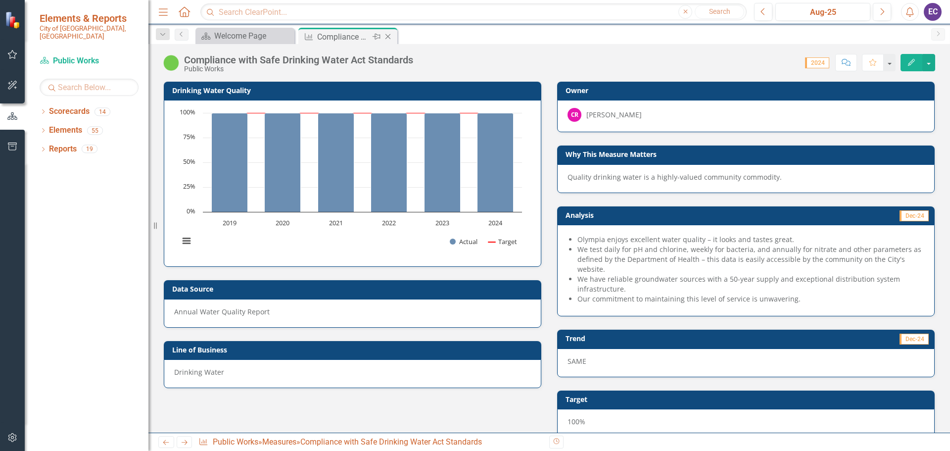
click at [388, 35] on icon "Close" at bounding box center [388, 37] width 10 height 8
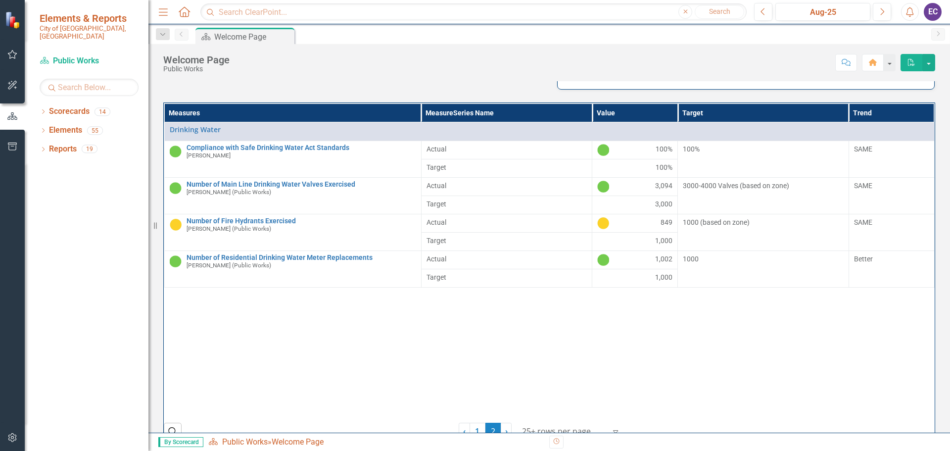
scroll to position [151, 0]
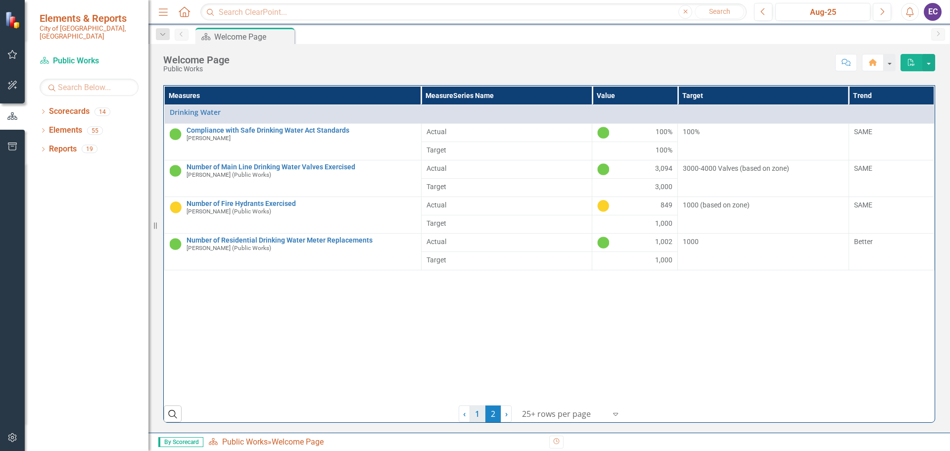
click at [476, 412] on link "1" at bounding box center [478, 413] width 16 height 17
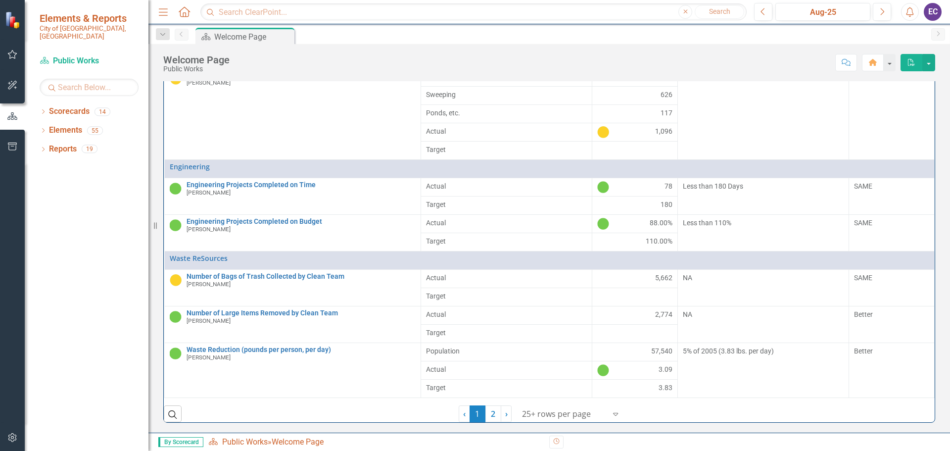
scroll to position [202, 0]
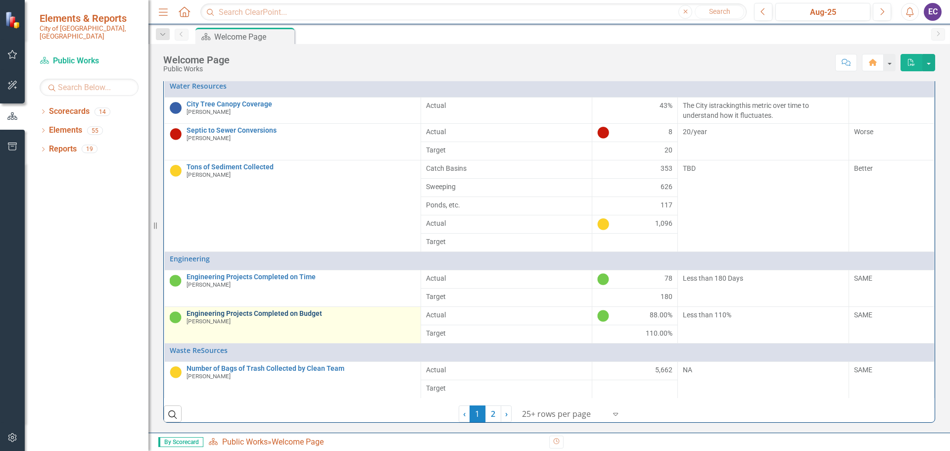
click at [288, 313] on link "Engineering Projects Completed on Budget" at bounding box center [302, 313] width 230 height 7
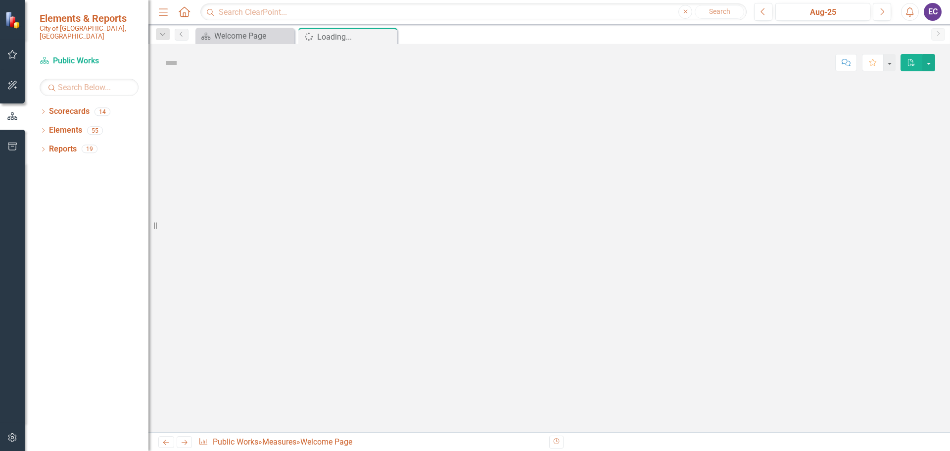
click at [288, 313] on div at bounding box center [550, 256] width 802 height 351
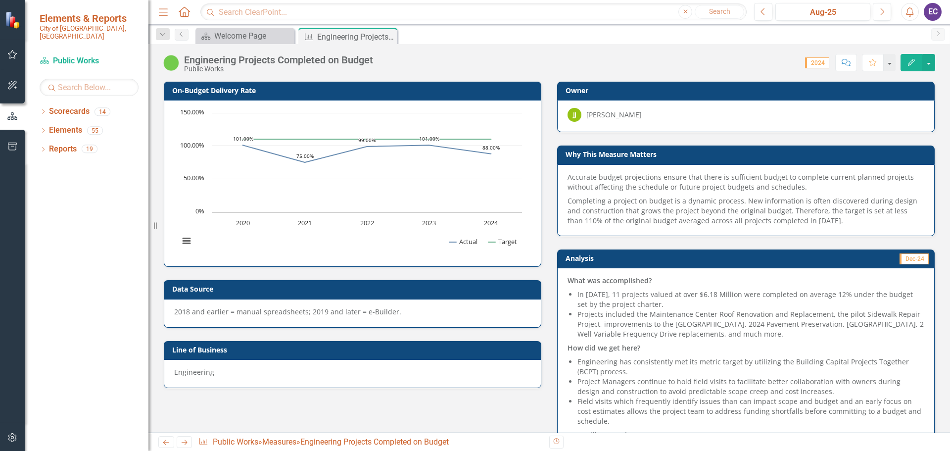
click at [0, 0] on icon "Close" at bounding box center [0, 0] width 0 height 0
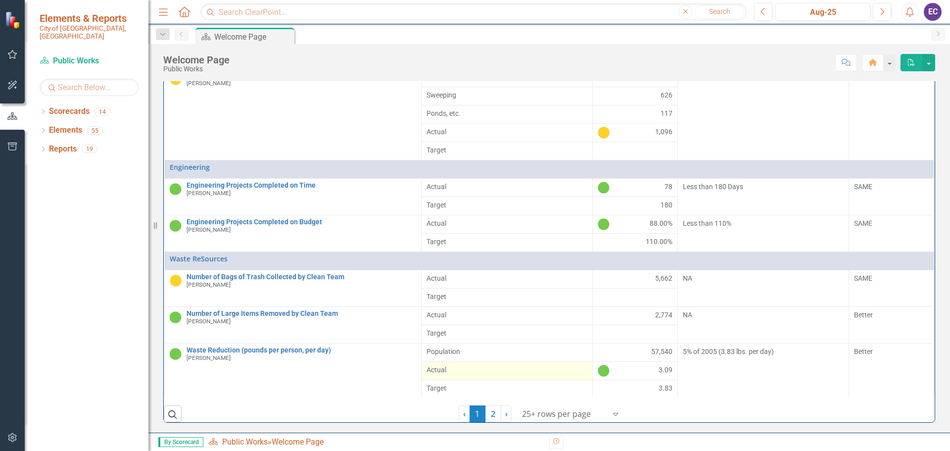
scroll to position [177, 0]
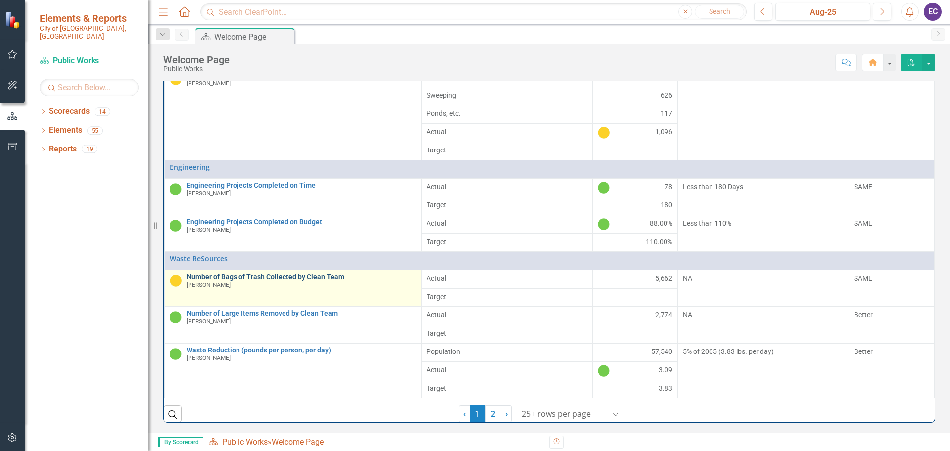
click at [228, 278] on link "Number of Bags of Trash Collected by Clean Team" at bounding box center [302, 276] width 230 height 7
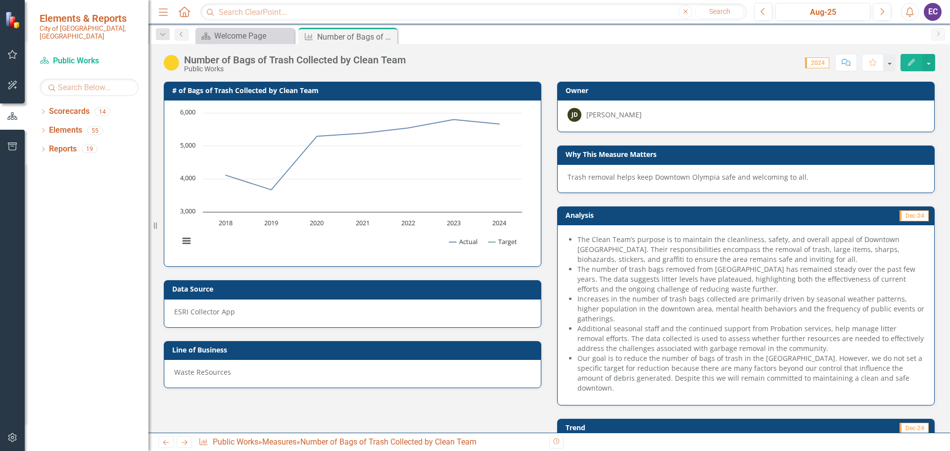
click at [664, 241] on li "The Clean Team’s purpose is to maintain the cleanliness, safety, and overall ap…" at bounding box center [751, 250] width 347 height 30
click at [681, 238] on li "The Clean Team’s purpose is to maintain the cleanliness, safety, and overall ap…" at bounding box center [751, 250] width 347 height 30
click at [674, 240] on li "The Clean Team’s purpose is to maintain the cleanliness, safety, and overall ap…" at bounding box center [751, 250] width 347 height 30
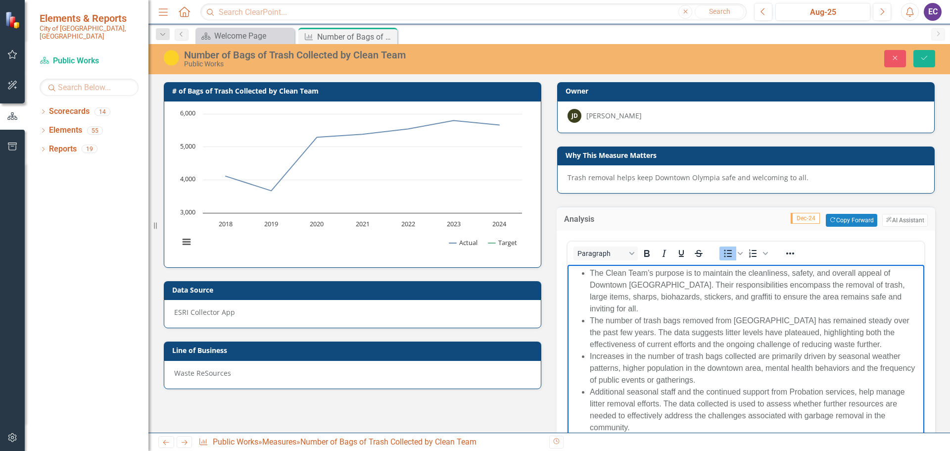
click at [733, 272] on li "The Clean Team’s purpose is to maintain the cleanliness, safety, and overall ap…" at bounding box center [756, 291] width 332 height 48
click at [705, 274] on li "The Clean Team’s purpose is to maintains the cleanliness, safety, and overall a…" at bounding box center [756, 291] width 332 height 48
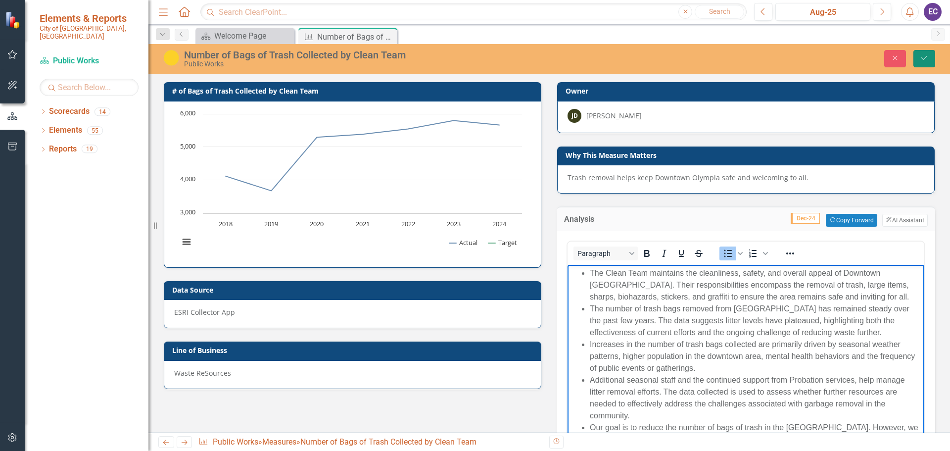
click at [931, 58] on button "Save" at bounding box center [925, 58] width 22 height 17
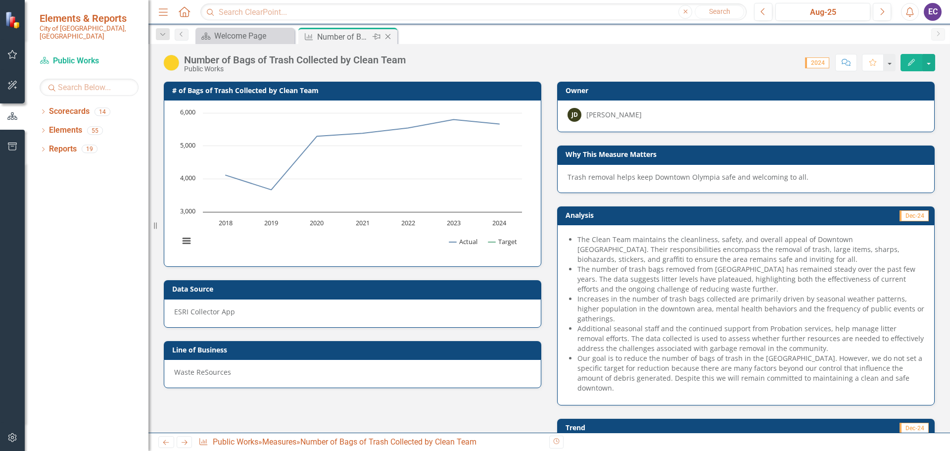
click at [390, 38] on icon "Close" at bounding box center [388, 37] width 10 height 8
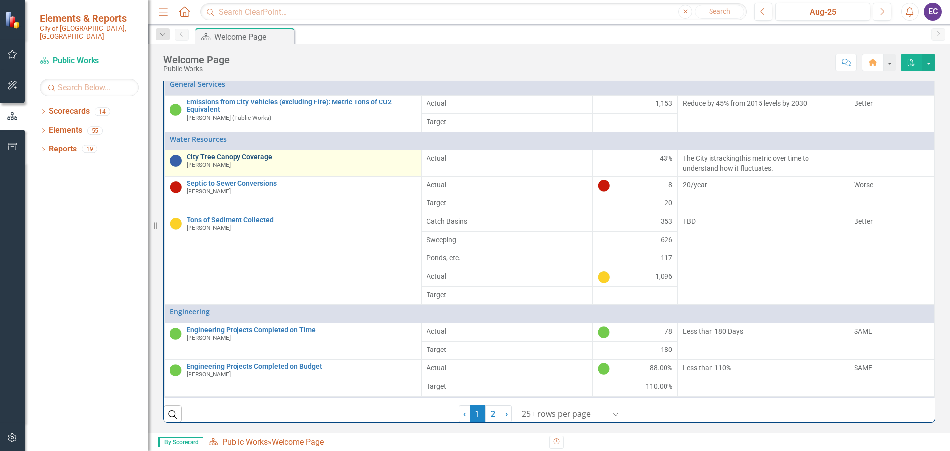
scroll to position [294, 0]
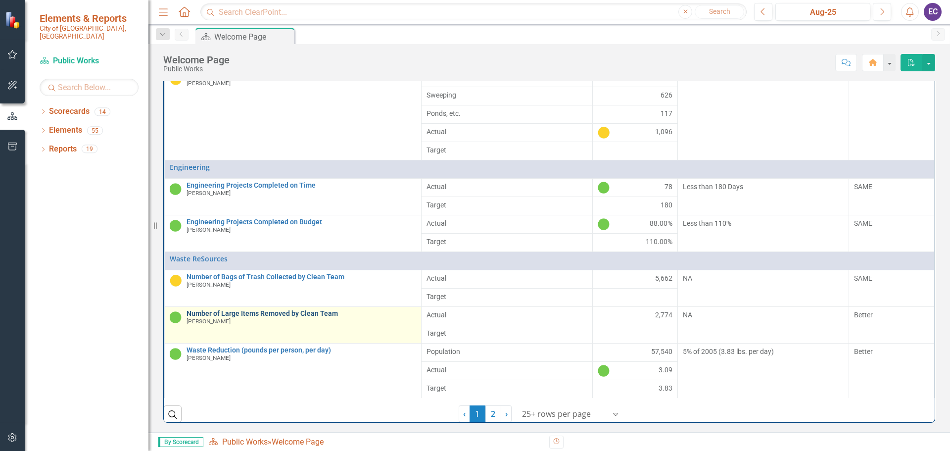
click at [243, 317] on link "Number of Large Items Removed by Clean Team" at bounding box center [302, 313] width 230 height 7
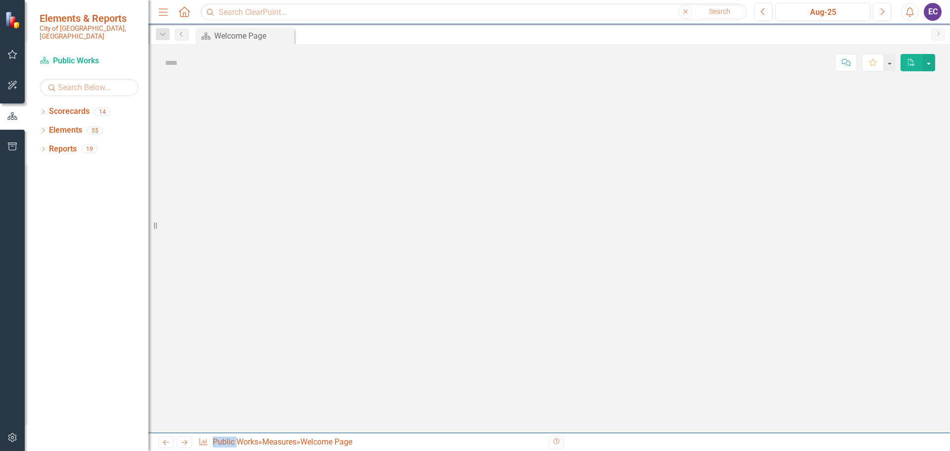
click at [243, 341] on div at bounding box center [550, 256] width 802 height 351
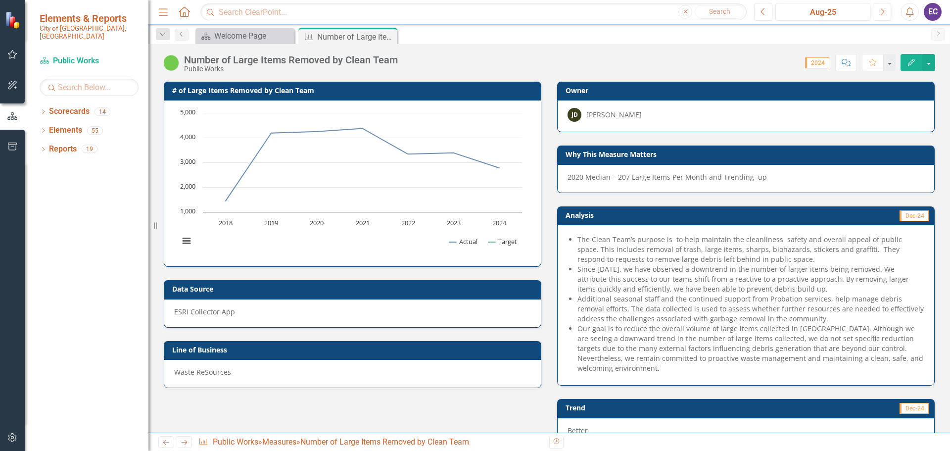
click at [639, 257] on li "The Clean Team’s purpose is to help maintain the cleanliness safety and overall…" at bounding box center [751, 250] width 347 height 30
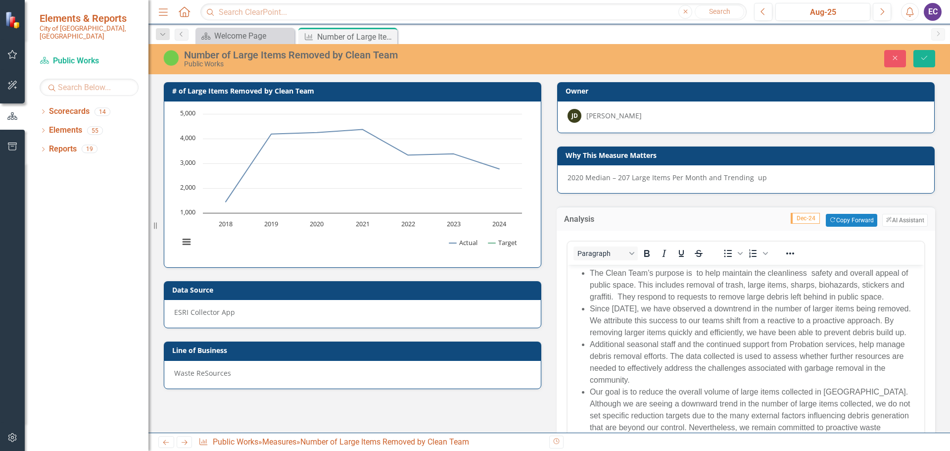
click at [751, 273] on li "The Clean Team’s purpose is to help maintain the cleanliness safety and overall…" at bounding box center [756, 285] width 332 height 36
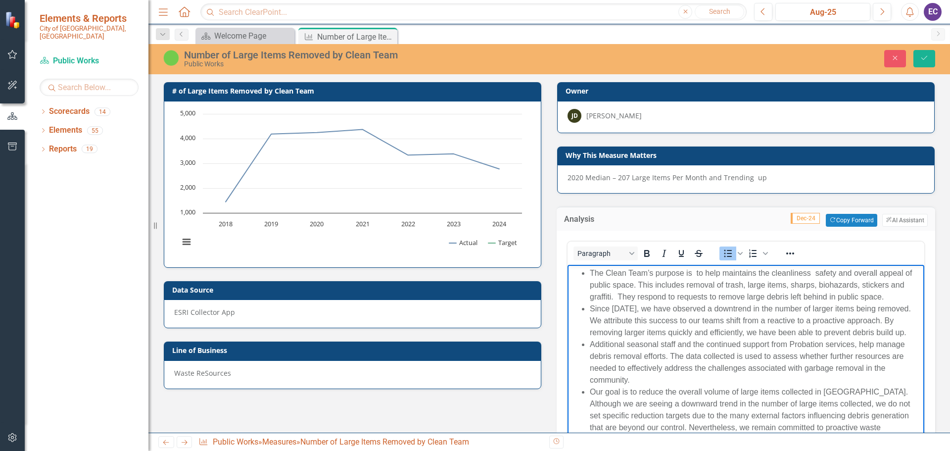
click at [724, 274] on li "The Clean Team’s purpose is to help maintains the cleanliness safety and overal…" at bounding box center [756, 285] width 332 height 36
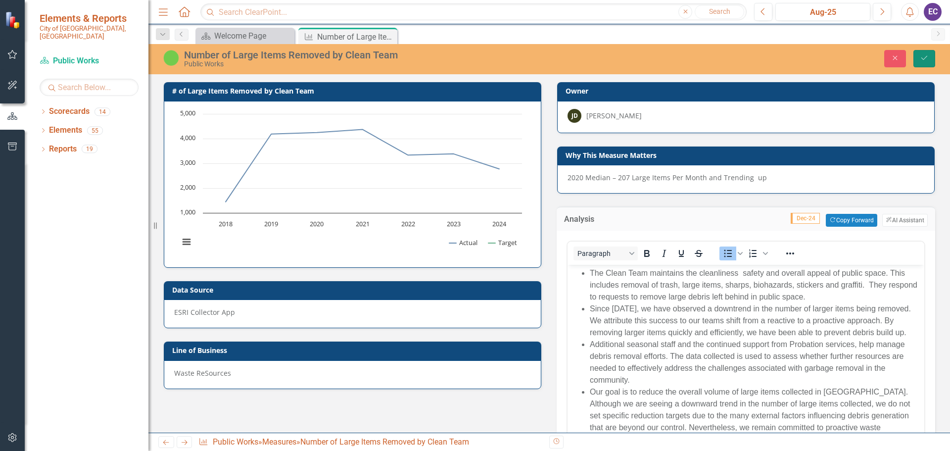
click at [929, 59] on icon "Save" at bounding box center [924, 57] width 9 height 7
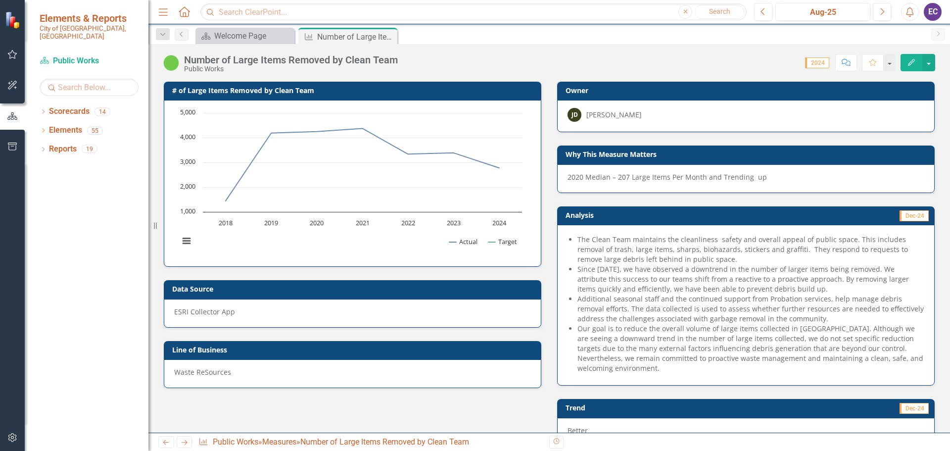
click at [191, 90] on h3 "# of Large Items Removed by Clean Team" at bounding box center [354, 90] width 364 height 7
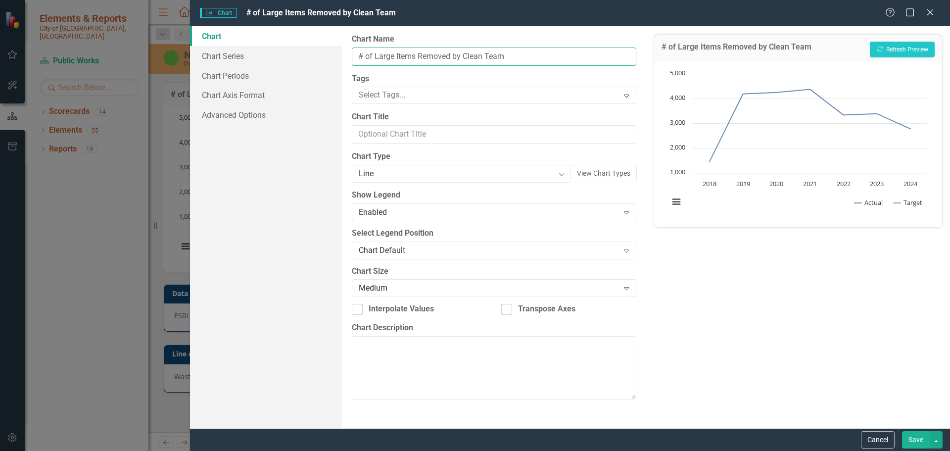
drag, startPoint x: 364, startPoint y: 57, endPoint x: 357, endPoint y: 57, distance: 6.9
click at [357, 57] on input "# of Large Items Removed by Clean Team" at bounding box center [494, 57] width 284 height 18
type input "Number of Large Items Removed by Clean Team"
click at [917, 437] on button "Save" at bounding box center [916, 439] width 28 height 17
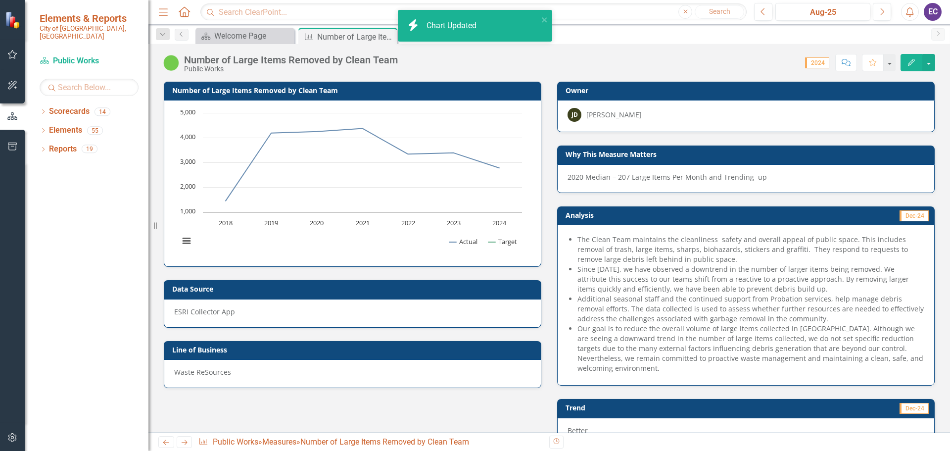
click at [600, 180] on span "2020 Median – 207 Large Items Per Month and Trending up" at bounding box center [667, 176] width 199 height 9
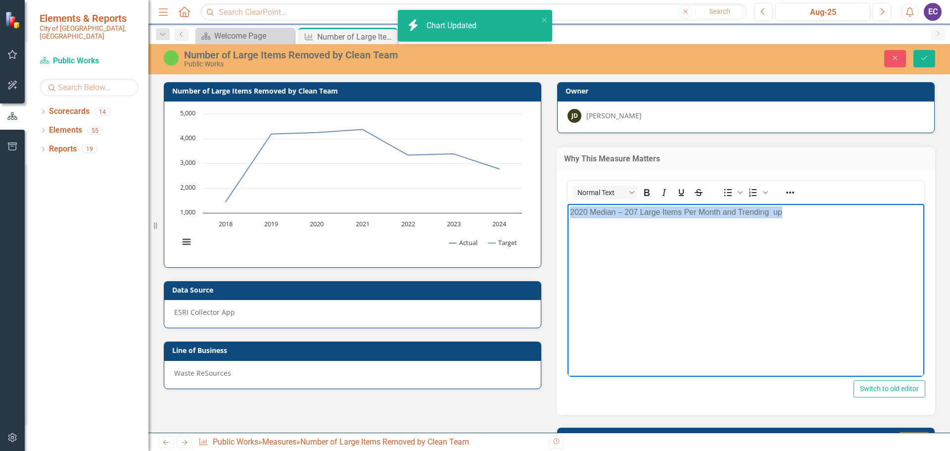
drag, startPoint x: 786, startPoint y: 208, endPoint x: 1108, endPoint y: 402, distance: 375.7
click at [568, 204] on html "2020 Median – 207 Large Items Per Month and Trending up" at bounding box center [746, 278] width 357 height 149
click at [929, 58] on button "Save" at bounding box center [925, 58] width 22 height 17
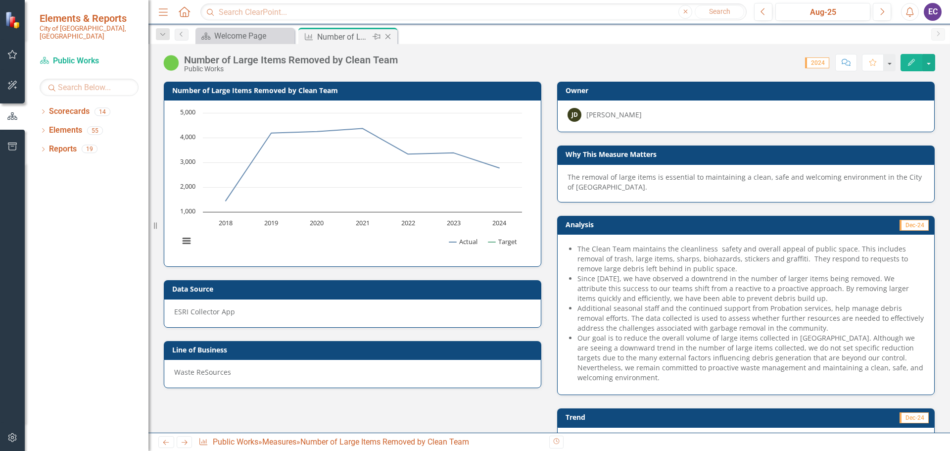
click at [390, 40] on icon "Close" at bounding box center [388, 37] width 10 height 8
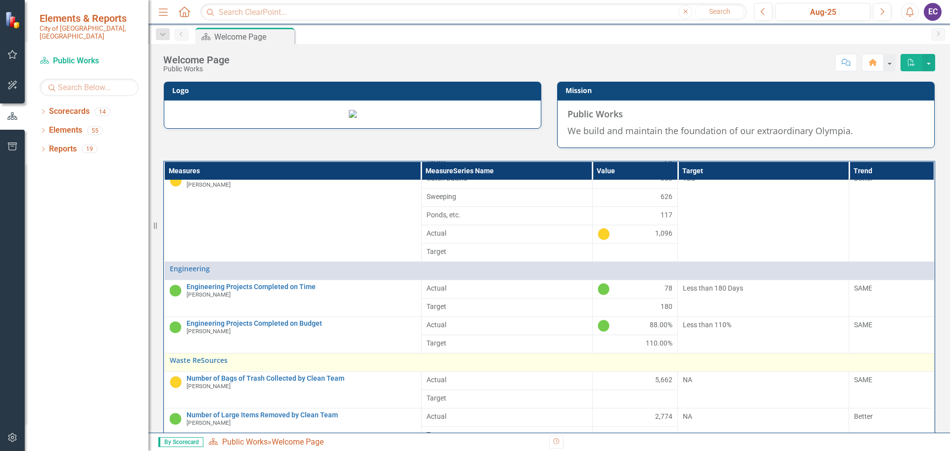
scroll to position [177, 0]
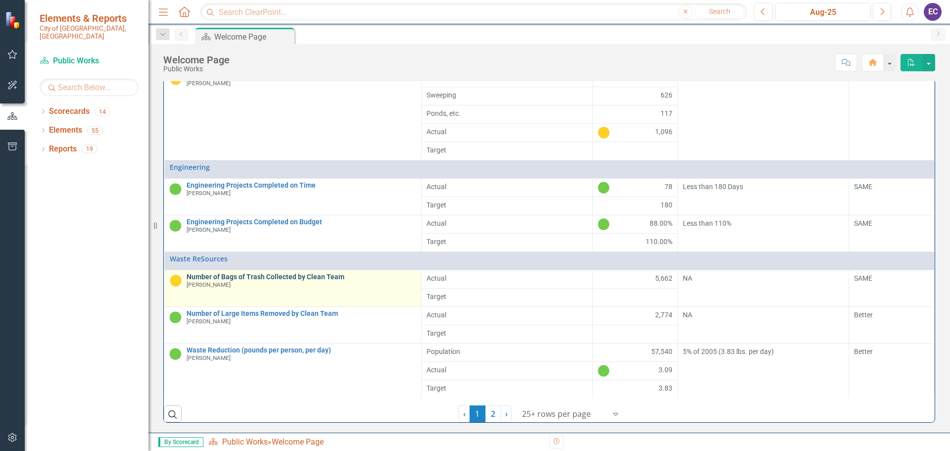
click at [204, 276] on link "Number of Bags of Trash Collected by Clean Team" at bounding box center [302, 276] width 230 height 7
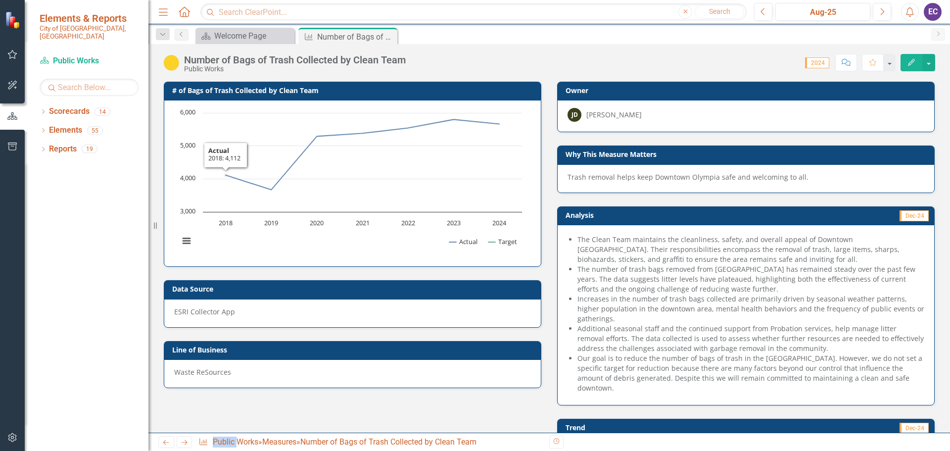
click at [194, 87] on h3 "# of Bags of Trash Collected by Clean Team" at bounding box center [354, 90] width 364 height 7
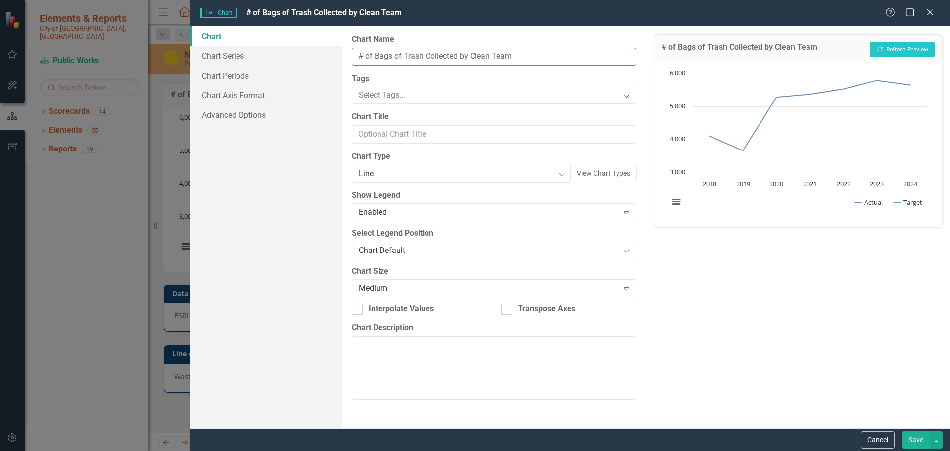
drag, startPoint x: 363, startPoint y: 57, endPoint x: 357, endPoint y: 55, distance: 6.3
click at [357, 55] on input "# of Bags of Trash Collected by Clean Team" at bounding box center [494, 57] width 284 height 18
type input "Number of Bags of Trash Collected by Clean Team"
click at [915, 439] on button "Save" at bounding box center [916, 439] width 28 height 17
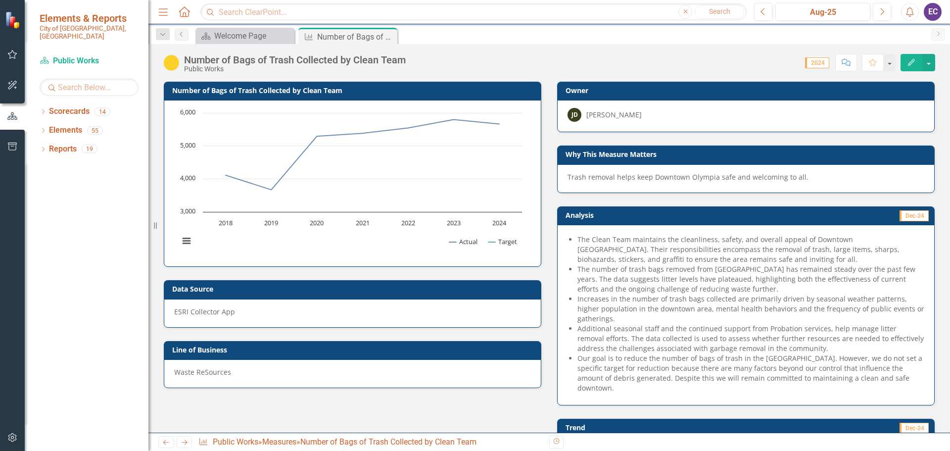
click at [666, 182] on div "Trash removal helps keep Downtown Olympia safe and welcoming to all." at bounding box center [746, 178] width 378 height 29
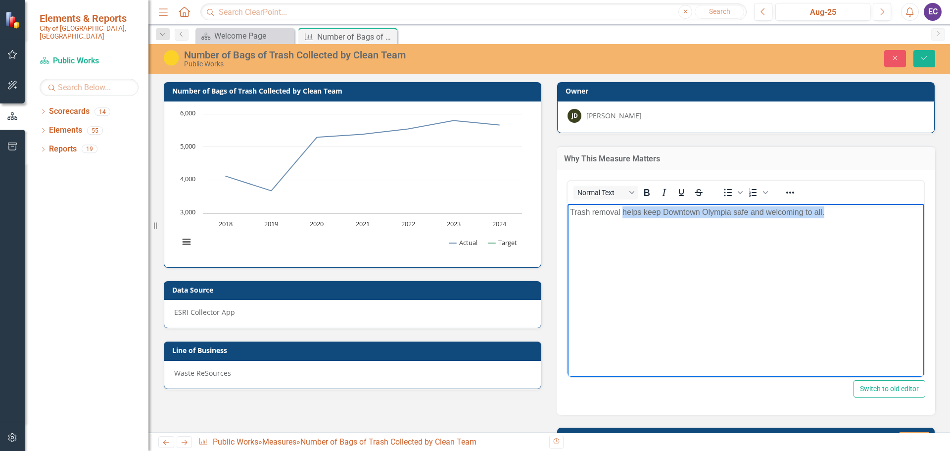
drag, startPoint x: 624, startPoint y: 214, endPoint x: 1388, endPoint y: 406, distance: 787.7
click at [824, 204] on html "Trash removal helps keep Downtown Olympia safe and welcoming to all." at bounding box center [746, 278] width 357 height 149
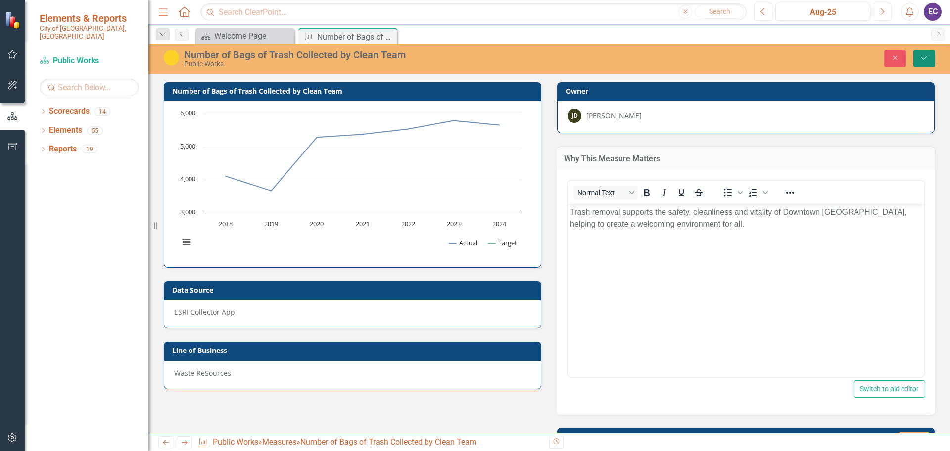
click at [923, 65] on button "Save" at bounding box center [925, 58] width 22 height 17
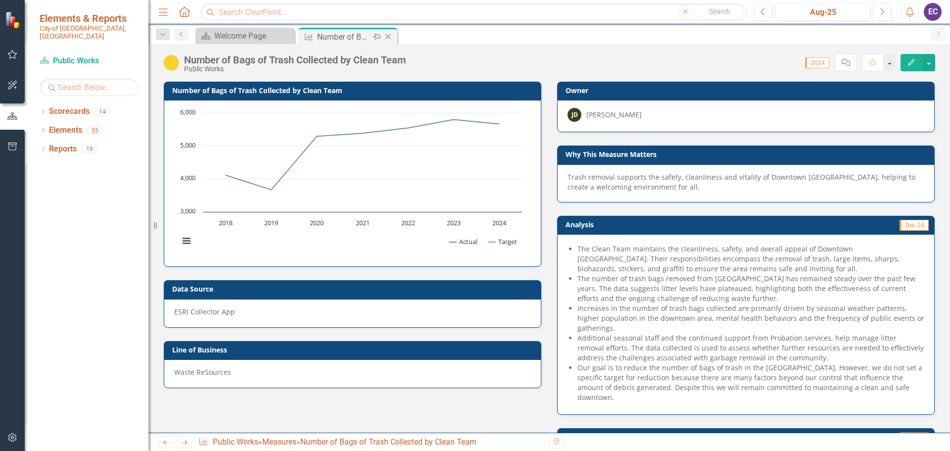
click at [387, 37] on icon "Close" at bounding box center [388, 37] width 10 height 8
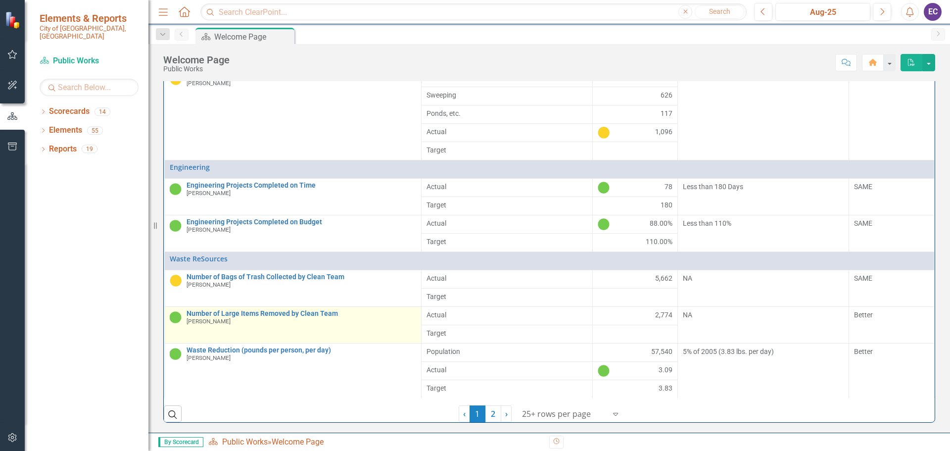
scroll to position [177, 0]
click at [245, 314] on link "Number of Large Items Removed by Clean Team" at bounding box center [302, 313] width 230 height 7
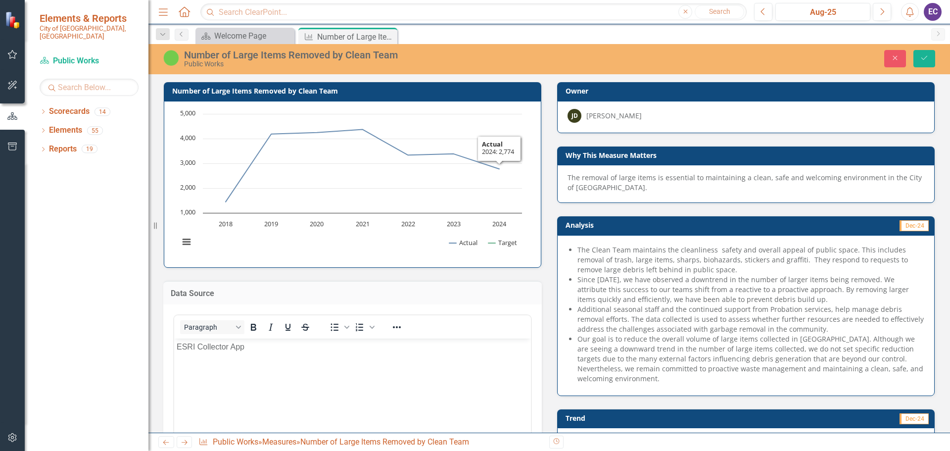
click at [764, 183] on p "The removal of large items is essential to maintaining a clean, safe and welcom…" at bounding box center [746, 183] width 357 height 20
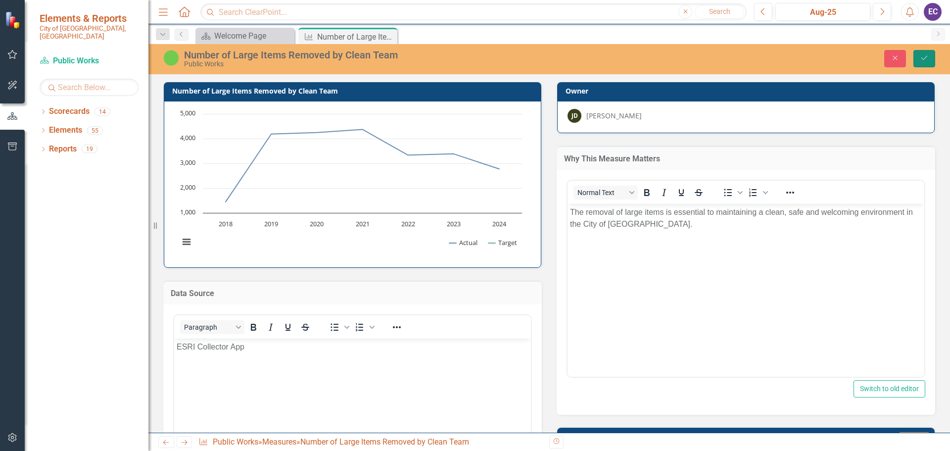
click at [931, 59] on button "Save" at bounding box center [925, 58] width 22 height 17
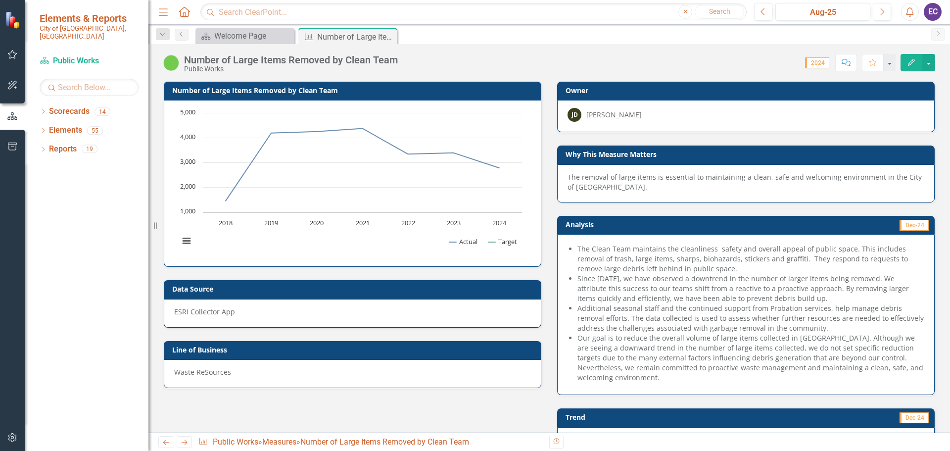
click at [719, 269] on li "The Clean Team maintains the cleanliness safety and overall appeal of public sp…" at bounding box center [751, 259] width 347 height 30
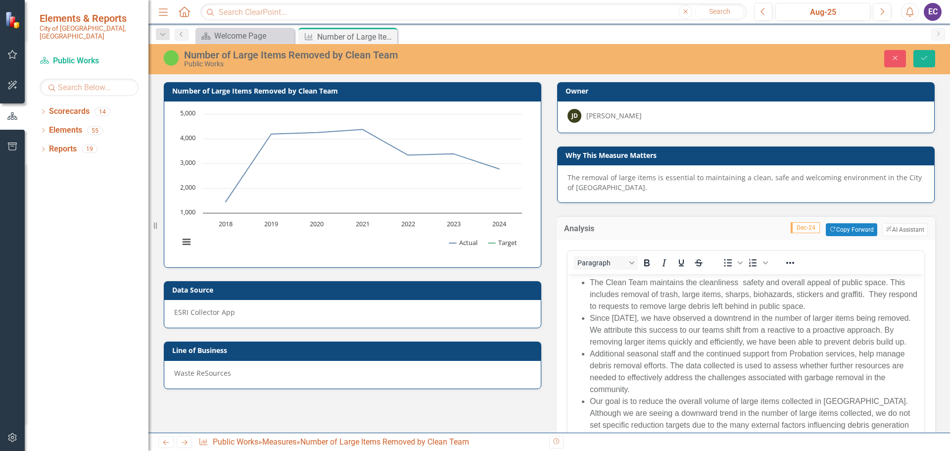
click at [746, 282] on li "The Clean Team maintains the cleanliness safety and overall appeal of public sp…" at bounding box center [756, 295] width 332 height 36
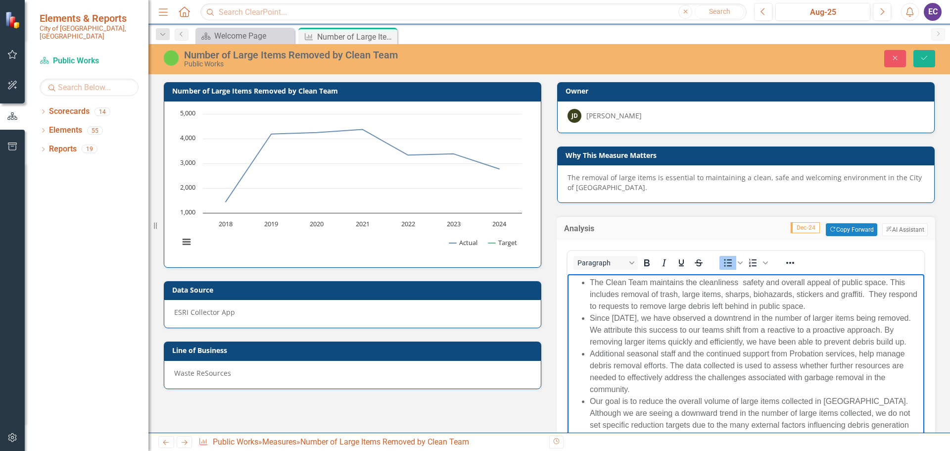
click at [744, 282] on li "The Clean Team maintains the cleanliness safety and overall appeal of public sp…" at bounding box center [756, 295] width 332 height 36
click at [927, 56] on icon "Save" at bounding box center [924, 57] width 9 height 7
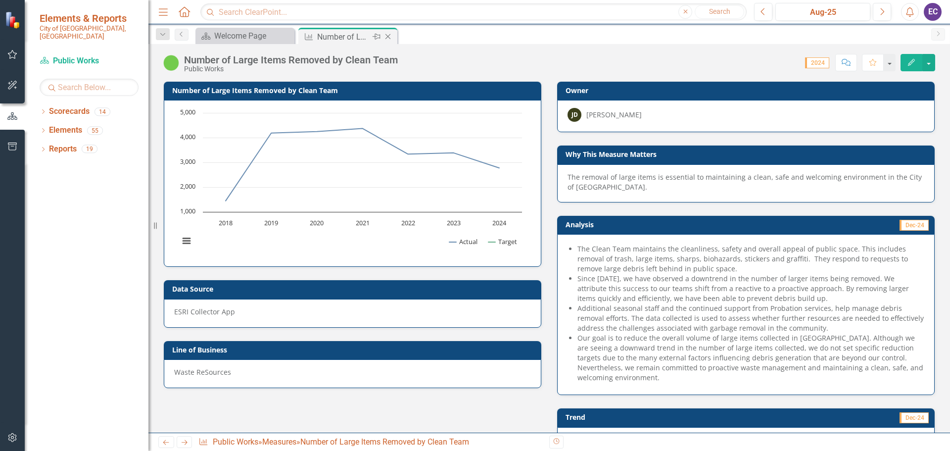
click at [391, 39] on icon "Close" at bounding box center [388, 37] width 10 height 8
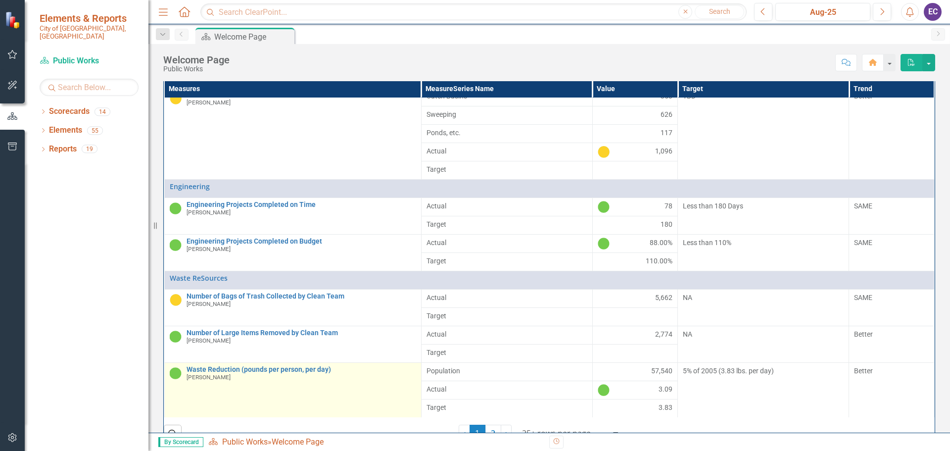
scroll to position [177, 0]
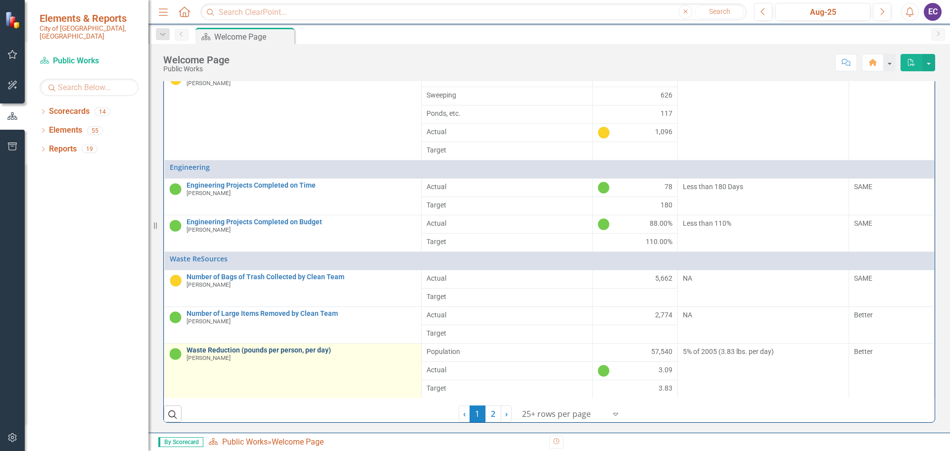
click at [290, 352] on link "Waste Reduction (pounds per person, per day)" at bounding box center [302, 350] width 230 height 7
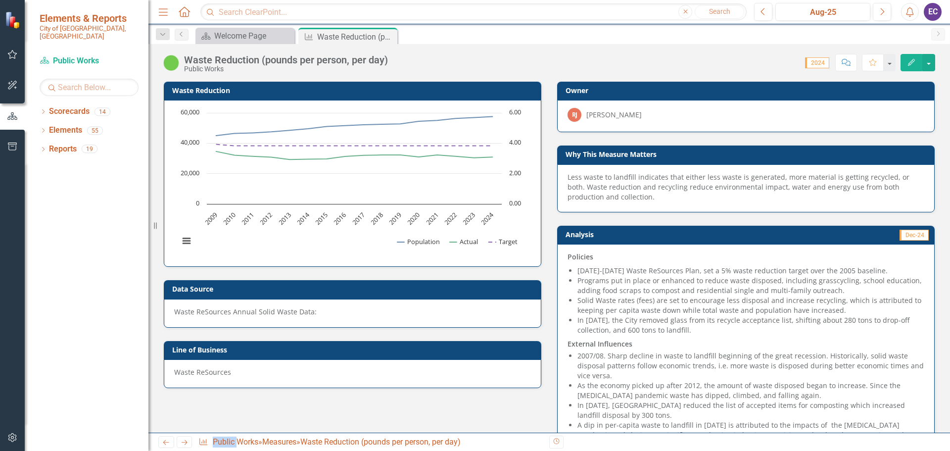
click at [337, 306] on div "Waste ReSources Annual Solid Waste Data:" at bounding box center [353, 313] width 378 height 29
click at [274, 315] on div "Waste ReSources Annual Solid Waste Data:" at bounding box center [352, 312] width 357 height 10
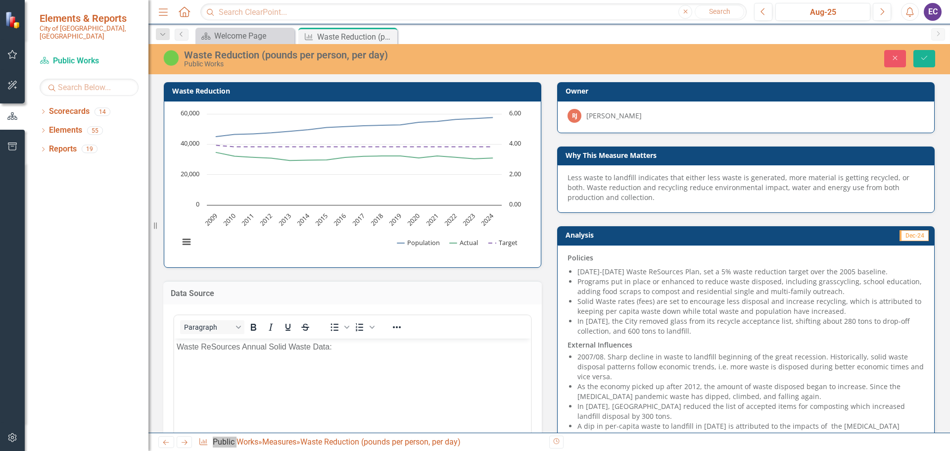
click at [335, 351] on p "Waste ReSources Annual Solid Waste Data:" at bounding box center [353, 347] width 352 height 12
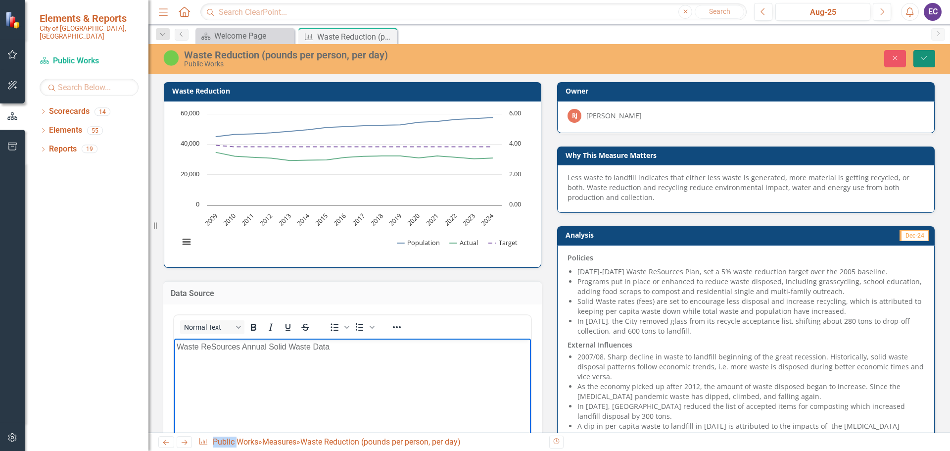
click at [923, 59] on icon "submit" at bounding box center [925, 58] width 6 height 4
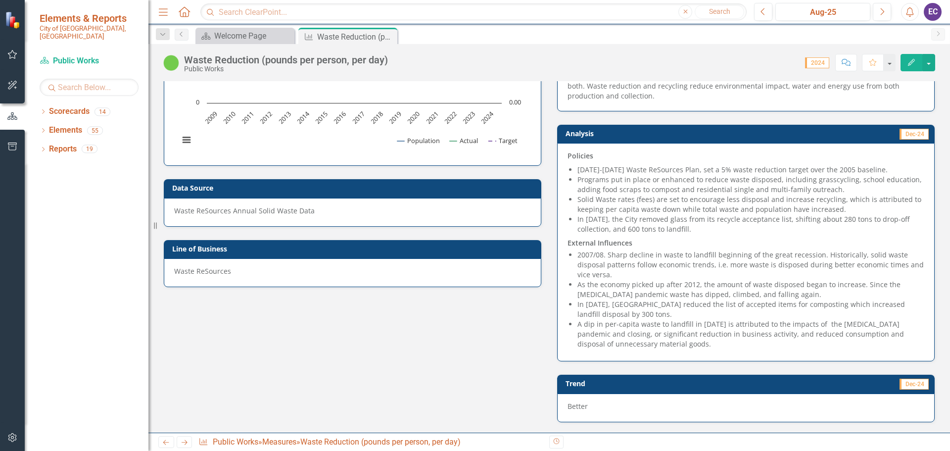
scroll to position [149, 0]
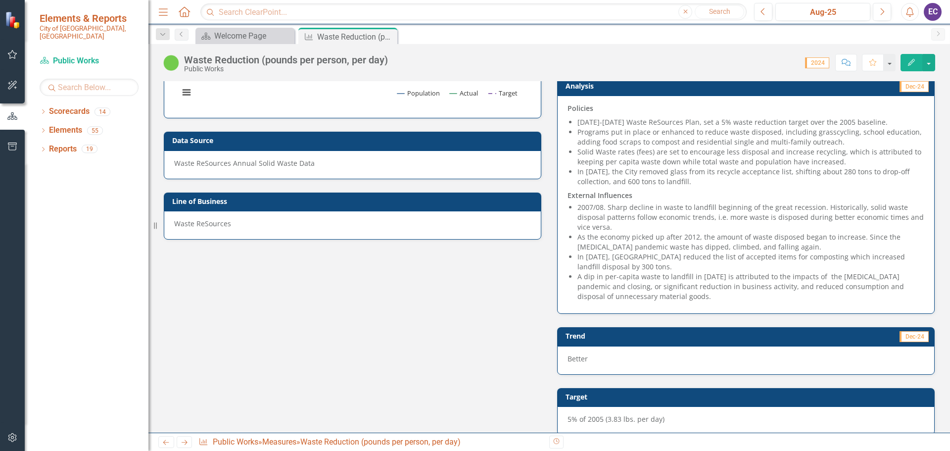
click at [863, 240] on li "As the economy picked up after 2012, the amount of waste disposed began to incr…" at bounding box center [751, 242] width 347 height 20
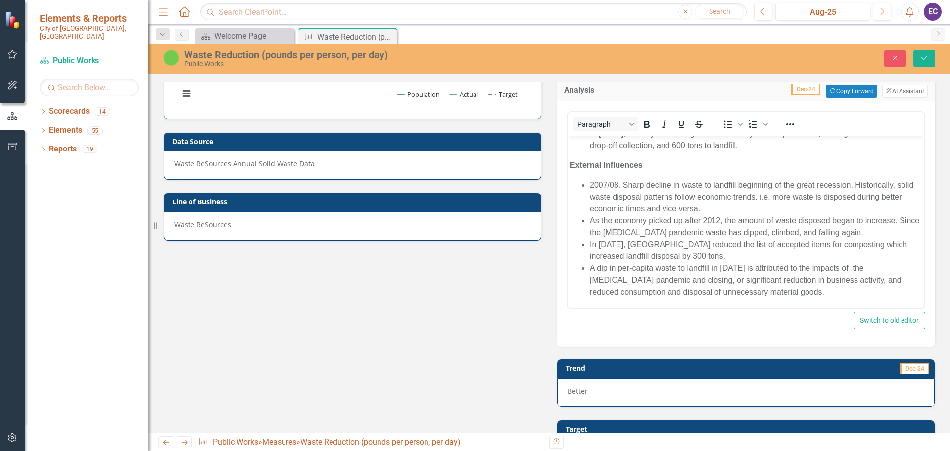
scroll to position [125, 0]
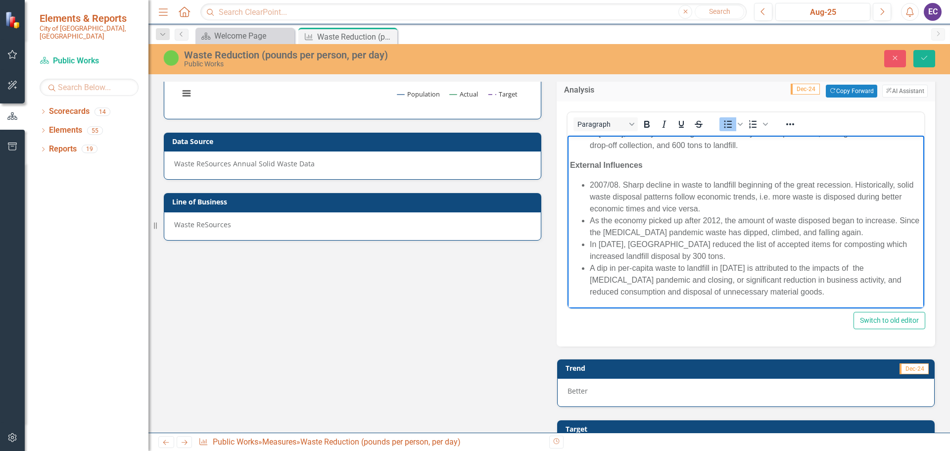
click at [593, 233] on li "As the economy picked up after 2012, the amount of waste disposed began to incr…" at bounding box center [756, 227] width 332 height 24
drag, startPoint x: 827, startPoint y: 231, endPoint x: 819, endPoint y: 231, distance: 7.9
click at [819, 231] on li "Since the [MEDICAL_DATA] pandemic waste has dipped, climbed, and falling again." at bounding box center [756, 233] width 332 height 12
click at [924, 60] on icon "submit" at bounding box center [925, 58] width 6 height 4
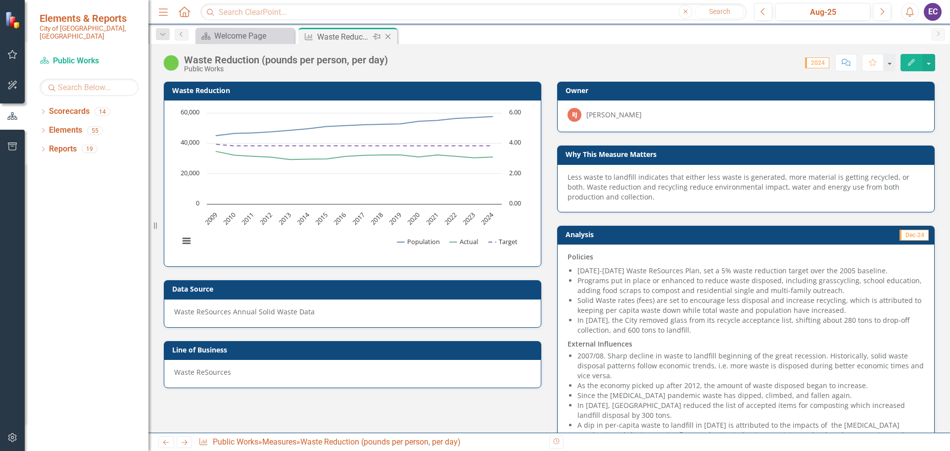
click at [392, 36] on icon "Close" at bounding box center [388, 37] width 10 height 8
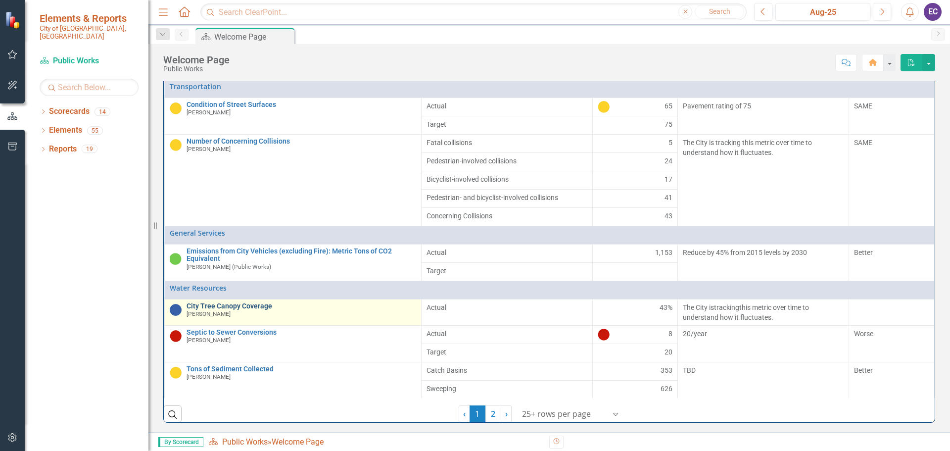
click at [268, 305] on link "City Tree Canopy Coverage" at bounding box center [302, 305] width 230 height 7
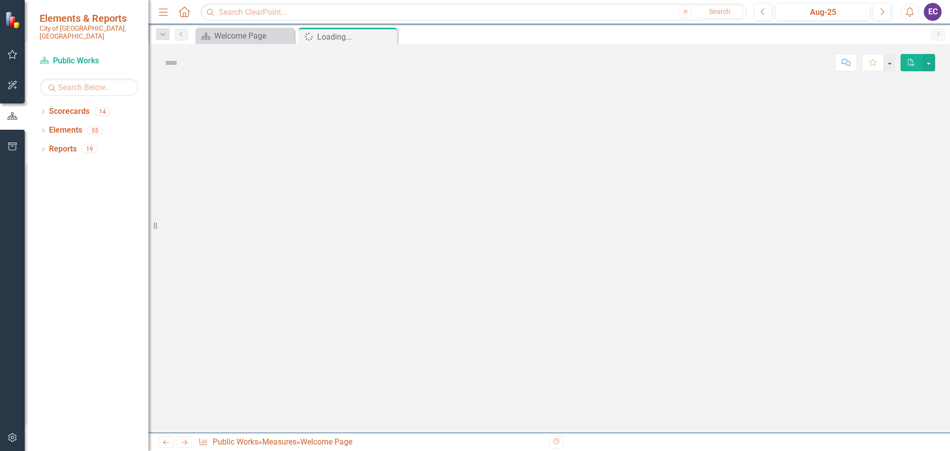
click at [268, 305] on div at bounding box center [550, 256] width 802 height 351
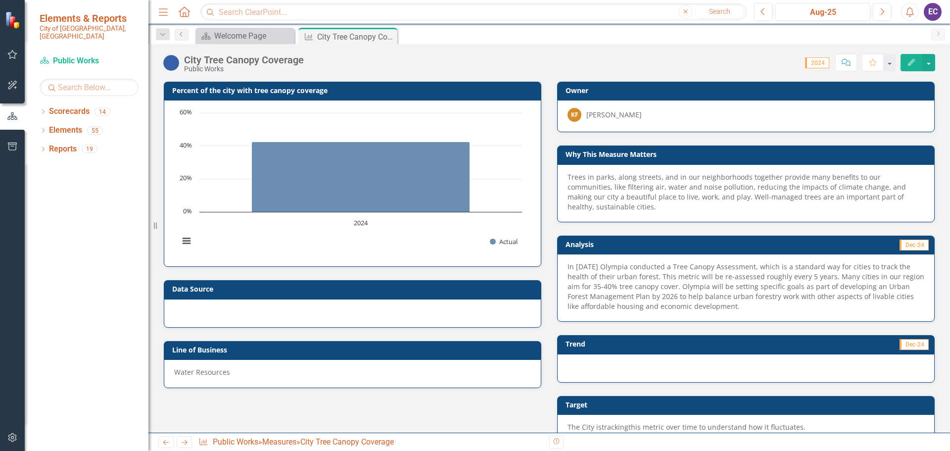
click at [588, 274] on p "In [DATE] Olympia conducted a Tree Canopy Assessment, which is a standard way f…" at bounding box center [746, 287] width 357 height 50
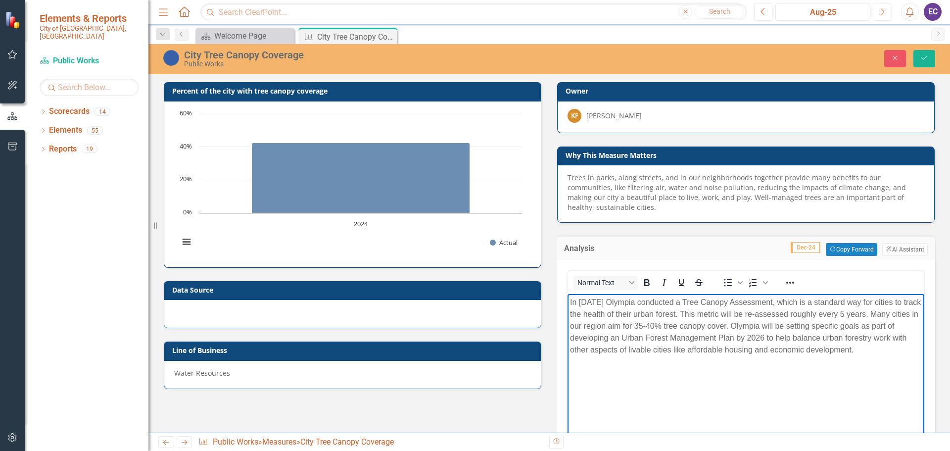
click at [595, 302] on p "In [DATE] Olympia conducted a Tree Canopy Assessment, which is a standard way f…" at bounding box center [746, 326] width 352 height 59
click at [930, 62] on button "Save" at bounding box center [925, 58] width 22 height 17
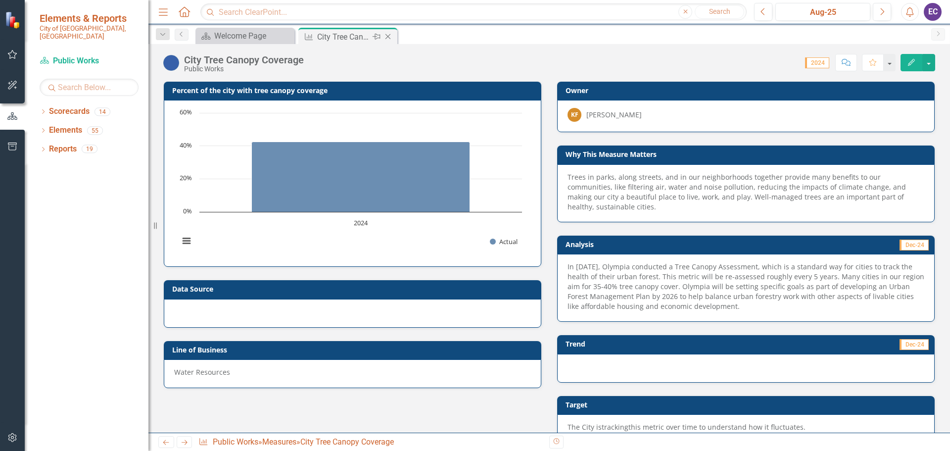
click at [390, 39] on icon at bounding box center [388, 36] width 5 height 5
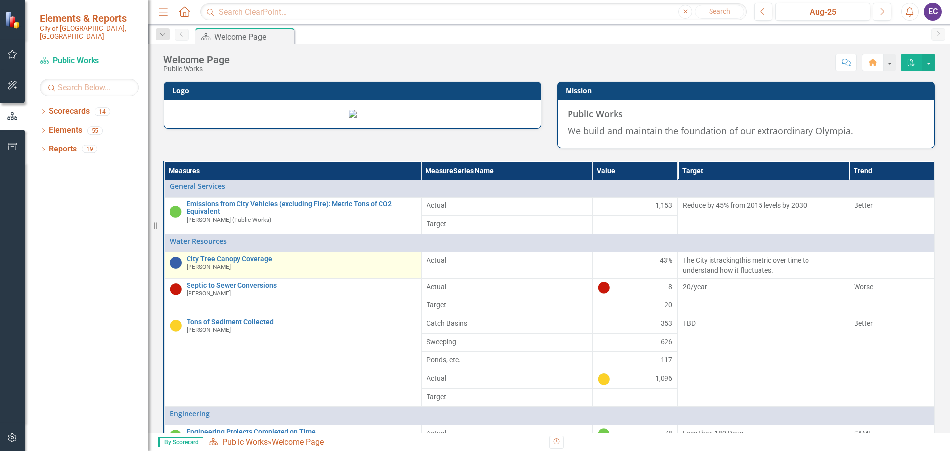
scroll to position [248, 0]
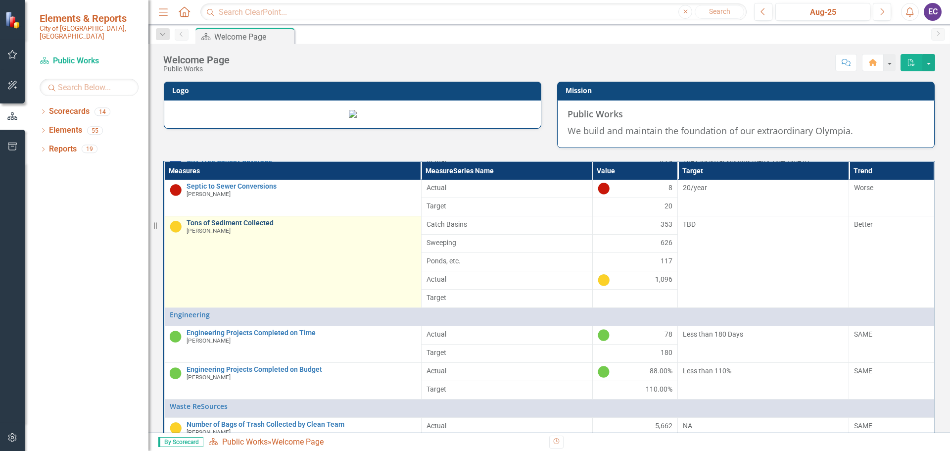
click at [255, 227] on link "Tons of Sediment Collected" at bounding box center [302, 222] width 230 height 7
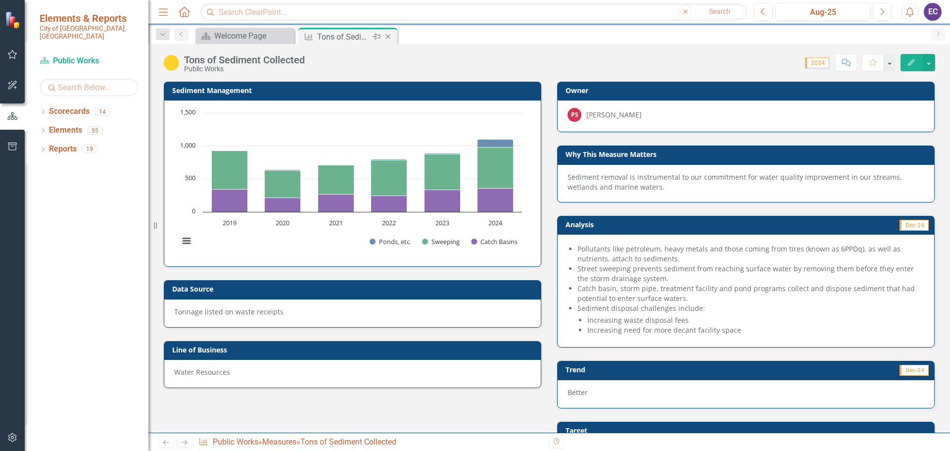
click at [388, 37] on icon "Close" at bounding box center [388, 37] width 10 height 8
